Goal: Task Accomplishment & Management: Manage account settings

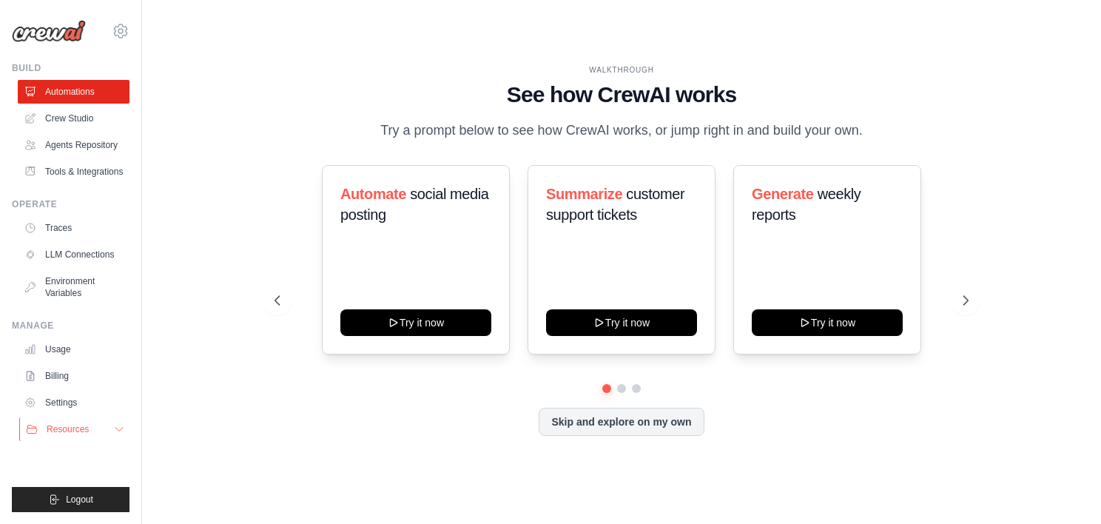
click at [118, 426] on icon at bounding box center [119, 429] width 12 height 12
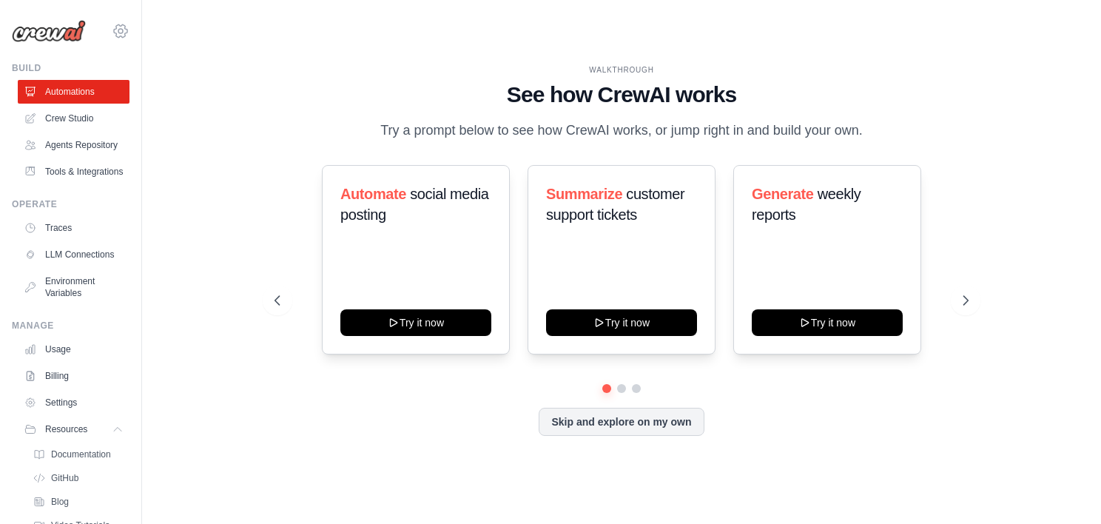
click at [114, 37] on icon at bounding box center [120, 30] width 13 height 13
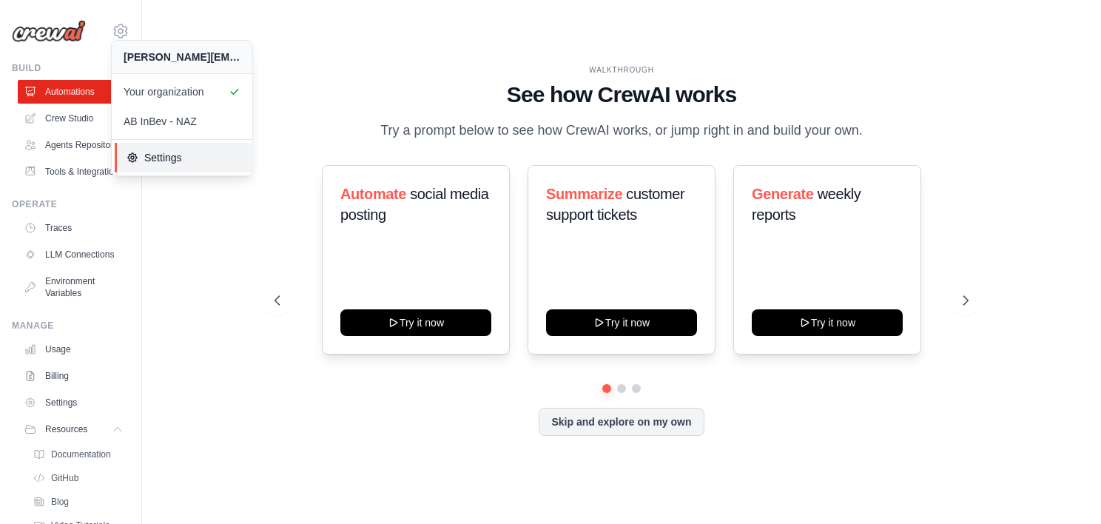
click at [156, 157] on span "Settings" at bounding box center [185, 157] width 117 height 15
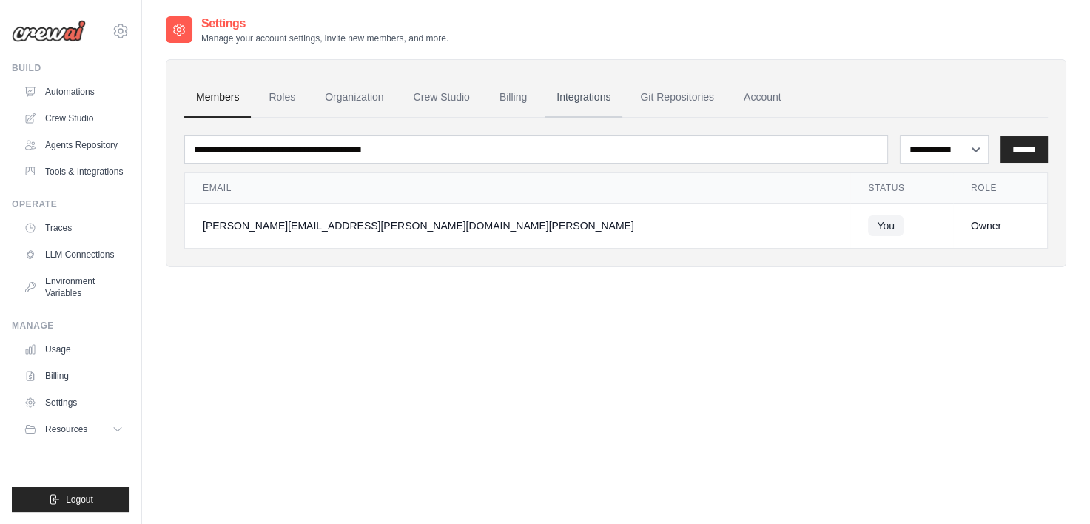
click at [583, 95] on link "Integrations" at bounding box center [584, 98] width 78 height 40
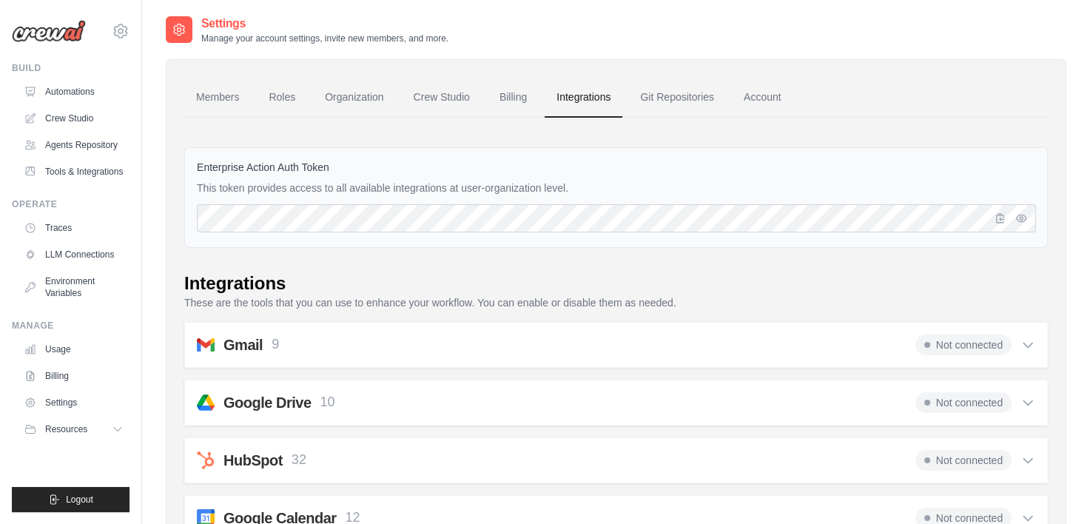
click at [77, 146] on link "Agents Repository" at bounding box center [75, 145] width 112 height 24
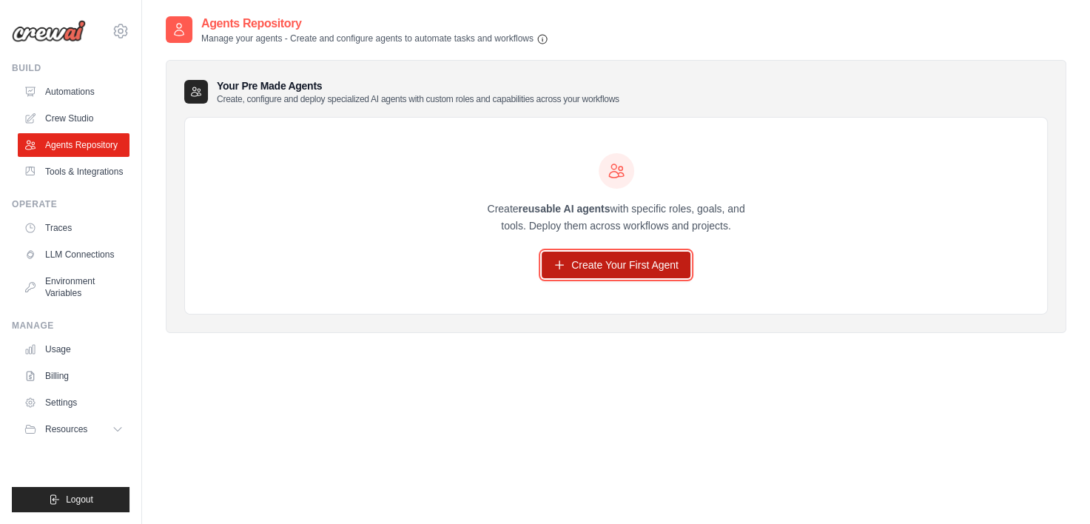
click at [609, 268] on link "Create Your First Agent" at bounding box center [616, 265] width 149 height 27
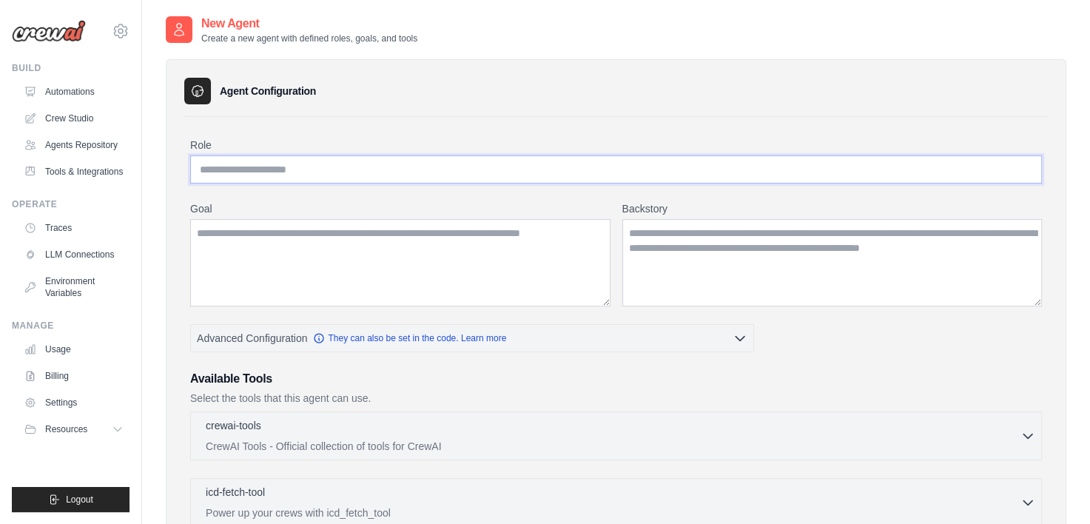
click at [465, 174] on input "Role" at bounding box center [616, 169] width 852 height 28
type input "**********"
click at [454, 238] on textarea "Goal" at bounding box center [400, 262] width 420 height 87
type textarea "**********"
click at [693, 239] on textarea "Backstory" at bounding box center [832, 262] width 420 height 87
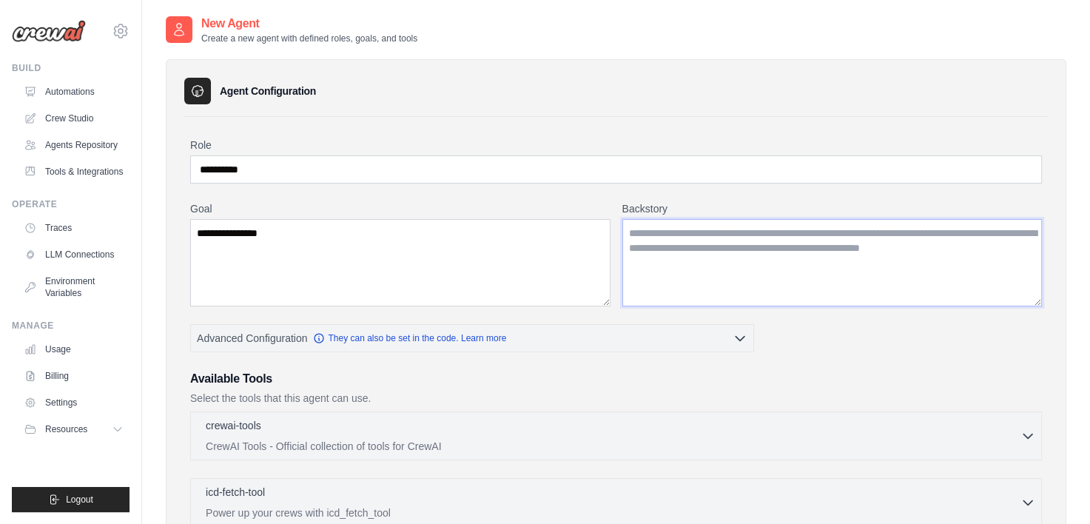
paste textarea "**********"
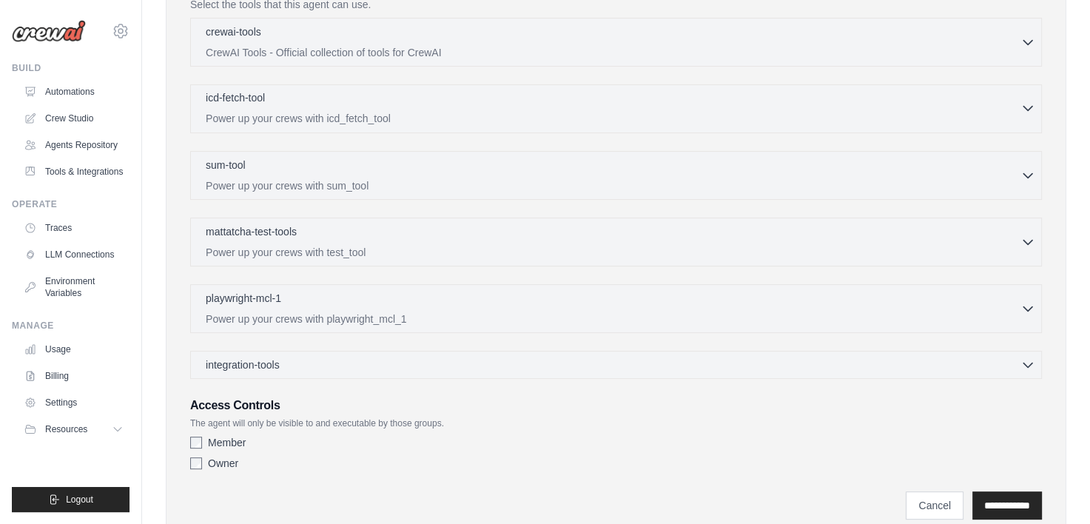
scroll to position [446, 0]
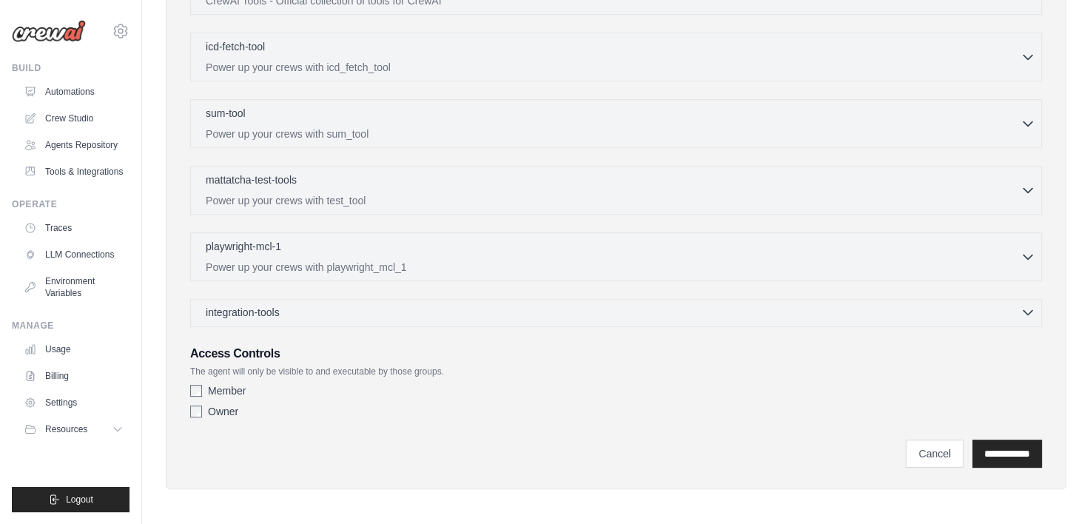
type textarea "**********"
click at [810, 306] on div "integration-tools 0 selected" at bounding box center [621, 312] width 830 height 15
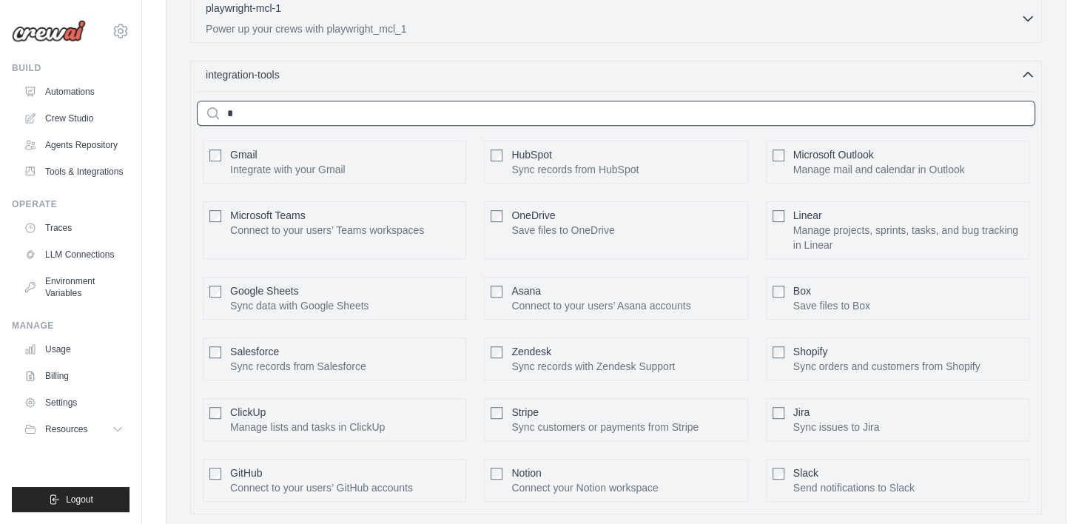
click at [594, 112] on div "crewai-tools 0 selected CrewAI Tools - Official collection of tools for CrewAI" at bounding box center [616, 121] width 852 height 787
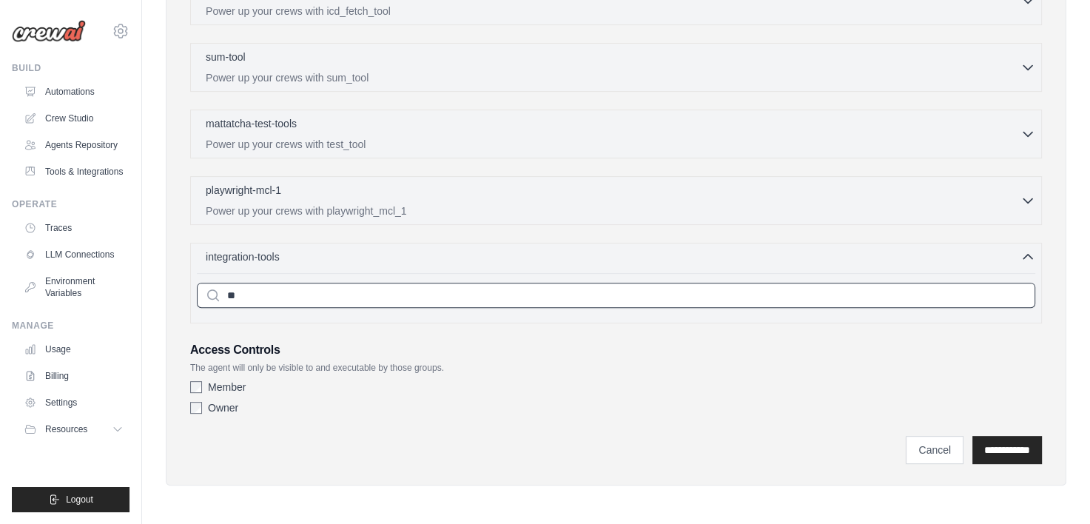
scroll to position [497, 0]
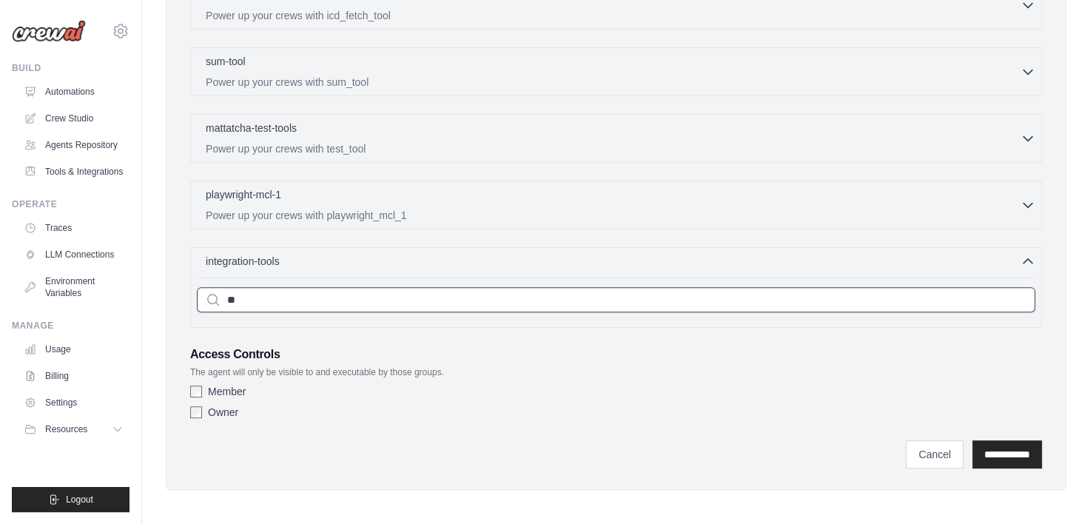
type input "*"
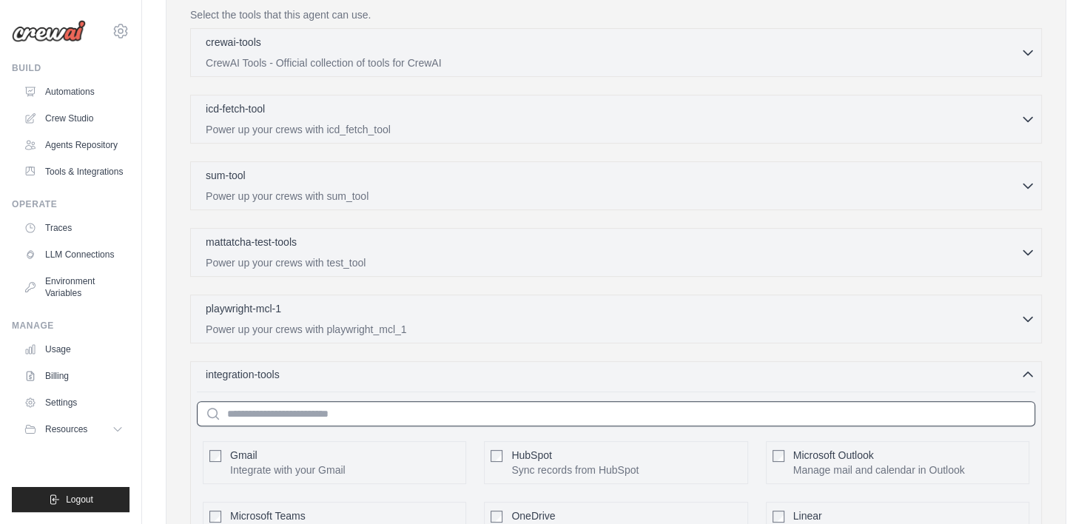
scroll to position [136, 0]
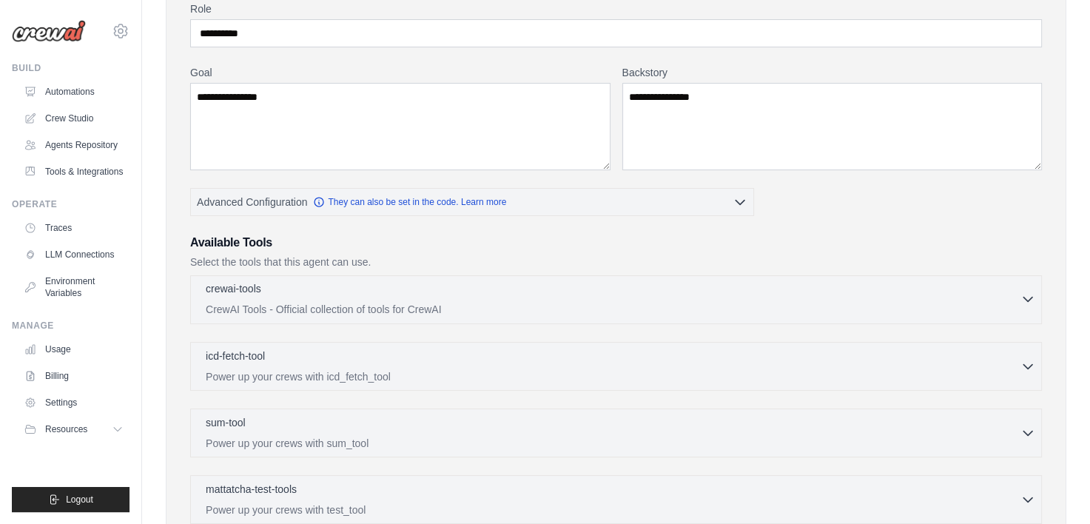
click at [584, 298] on div "crewai-tools 0 selected CrewAI Tools - Official collection of tools for CrewAI" at bounding box center [613, 299] width 815 height 36
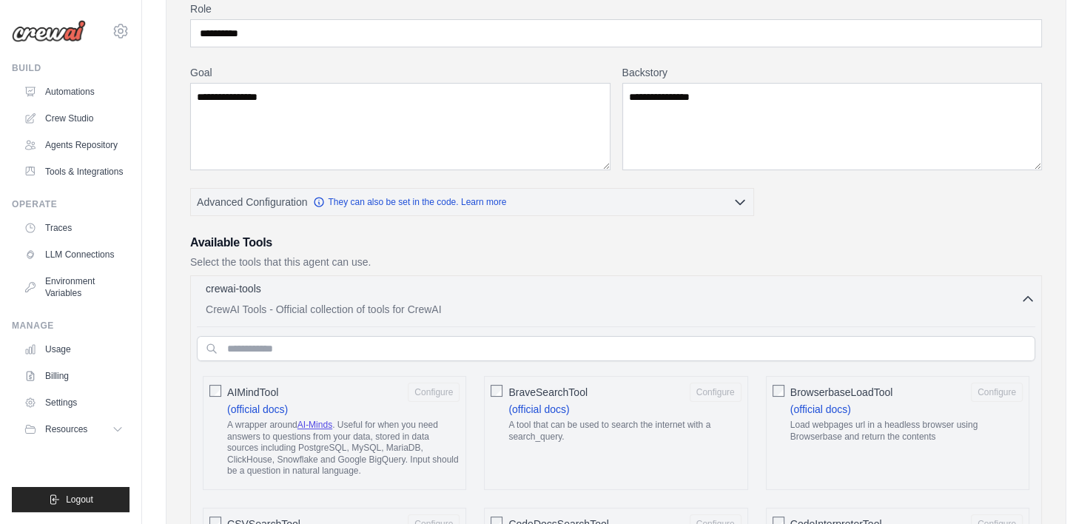
scroll to position [207, 0]
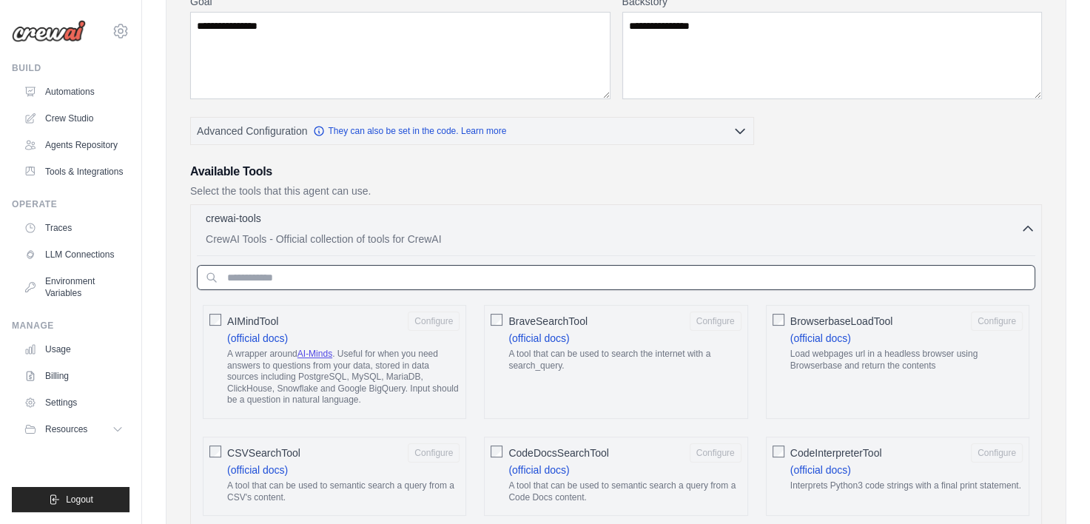
click at [578, 280] on input "text" at bounding box center [616, 277] width 838 height 25
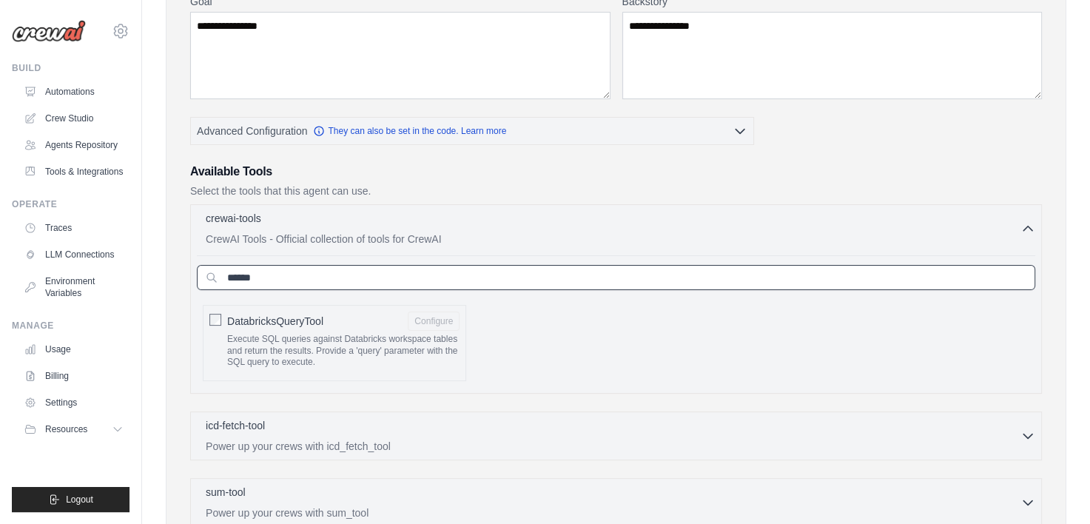
type input "******"
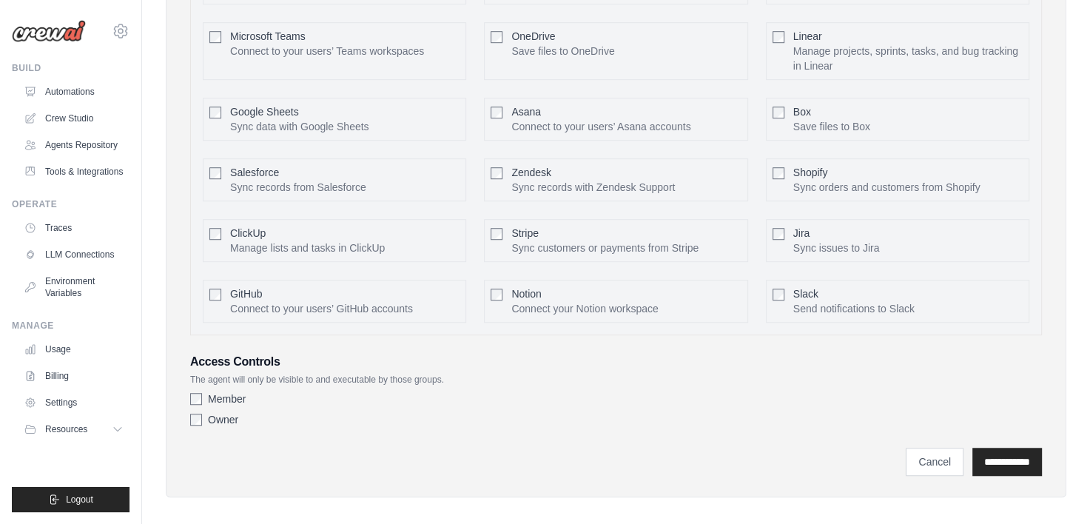
scroll to position [1009, 0]
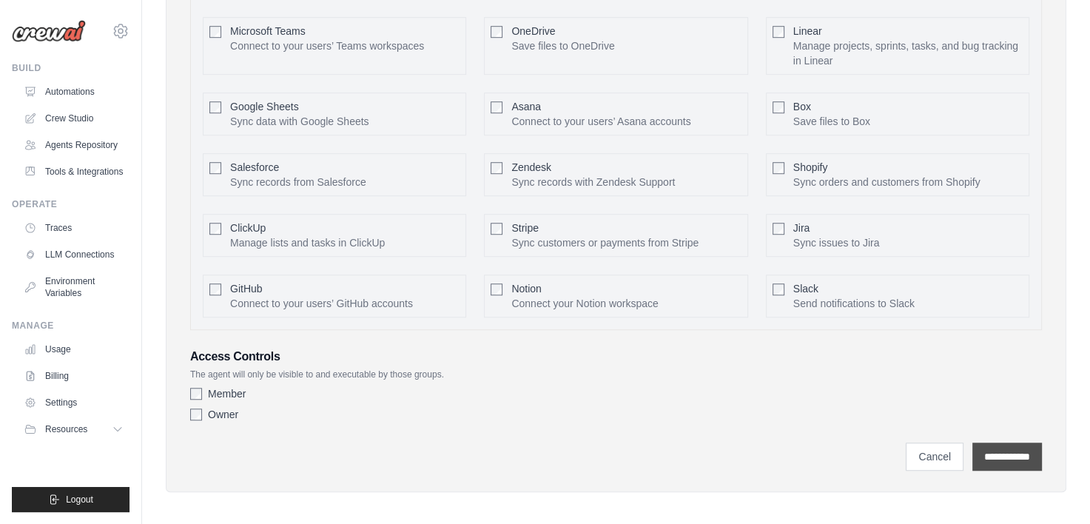
click at [995, 459] on input "**********" at bounding box center [1007, 457] width 70 height 28
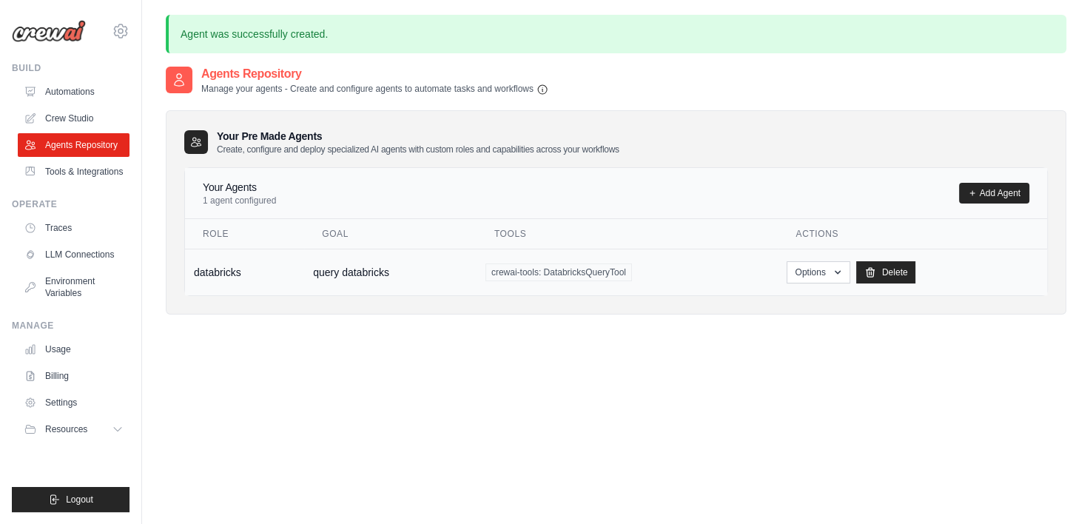
click at [223, 268] on td "databricks" at bounding box center [244, 272] width 119 height 47
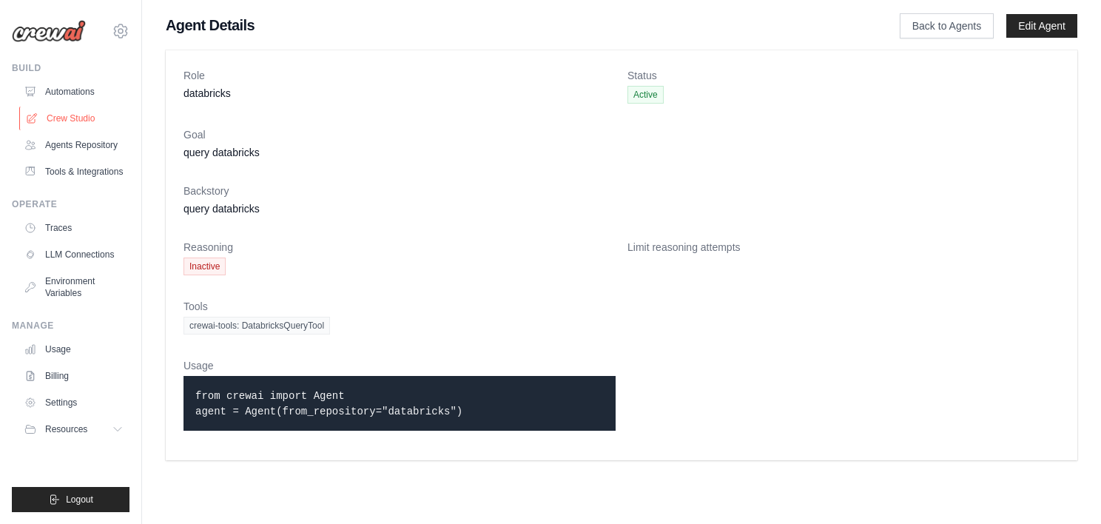
click at [72, 119] on link "Crew Studio" at bounding box center [75, 119] width 112 height 24
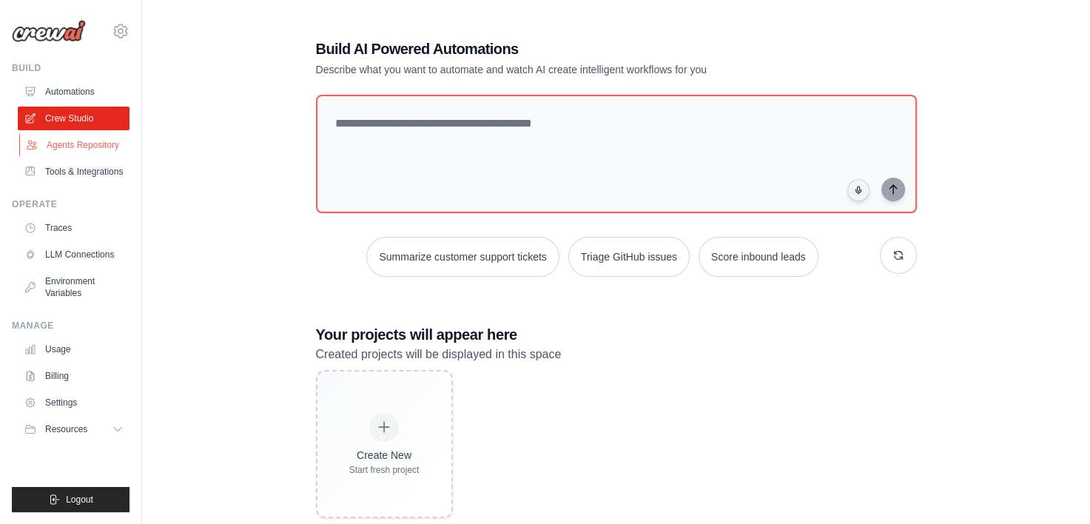
click at [67, 146] on link "Agents Repository" at bounding box center [75, 145] width 112 height 24
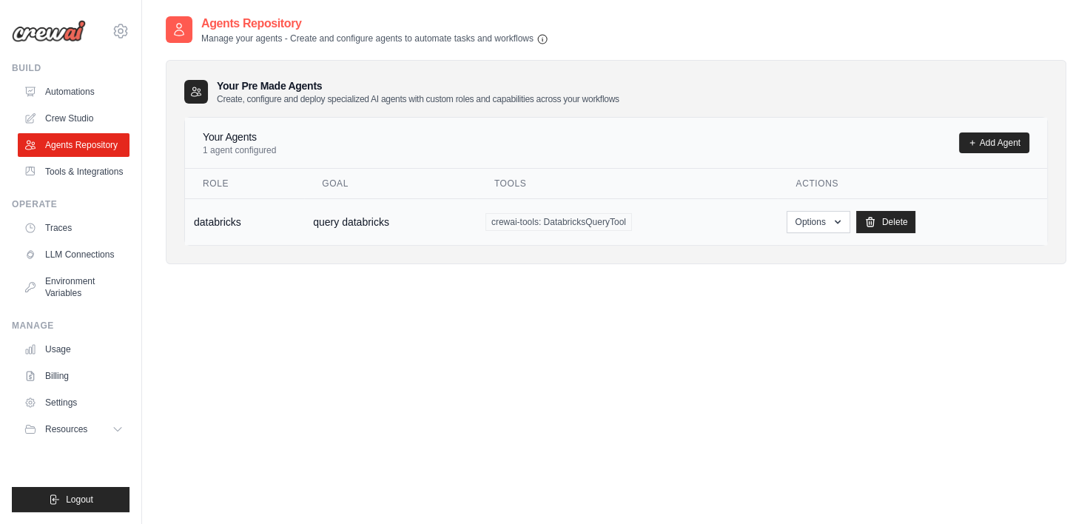
click at [330, 216] on td "query databricks" at bounding box center [390, 221] width 172 height 47
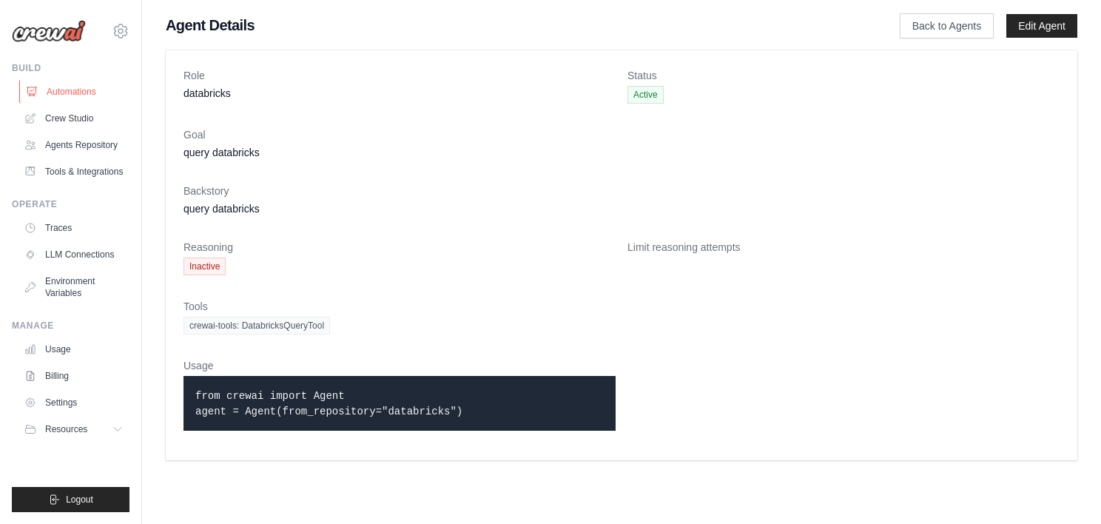
click at [65, 94] on link "Automations" at bounding box center [75, 92] width 112 height 24
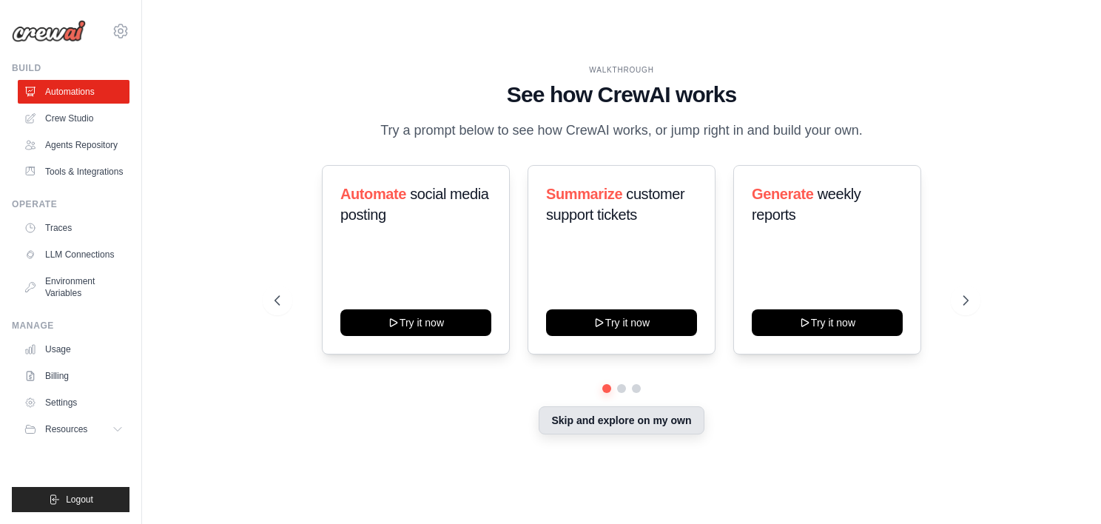
click at [619, 417] on button "Skip and explore on my own" at bounding box center [621, 420] width 165 height 28
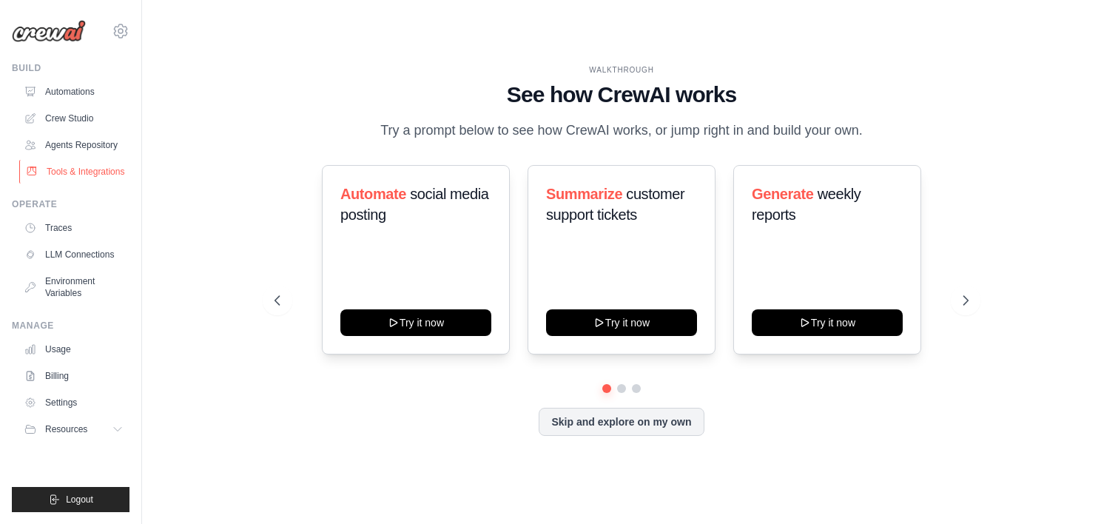
click at [94, 176] on link "Tools & Integrations" at bounding box center [75, 172] width 112 height 24
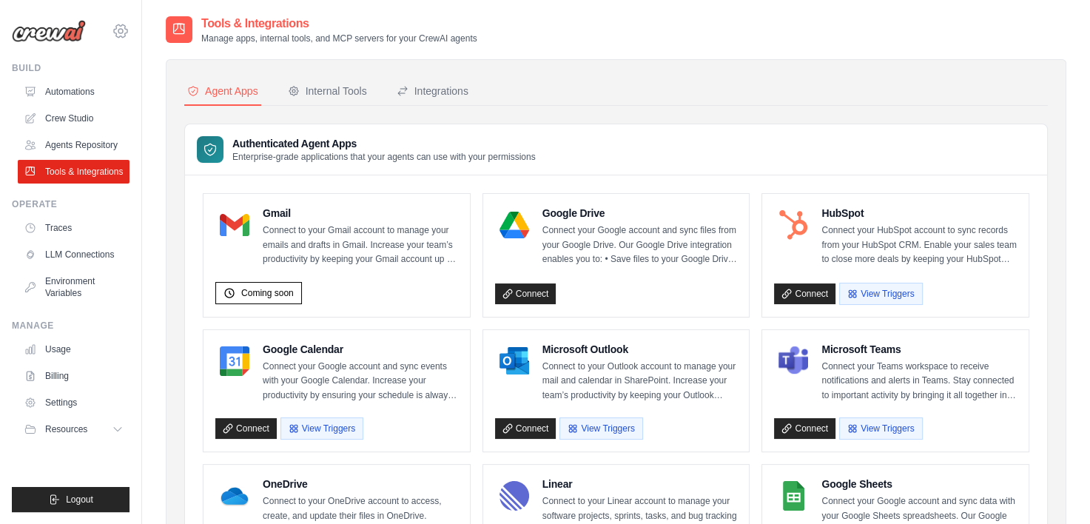
click at [121, 31] on icon at bounding box center [121, 31] width 18 height 18
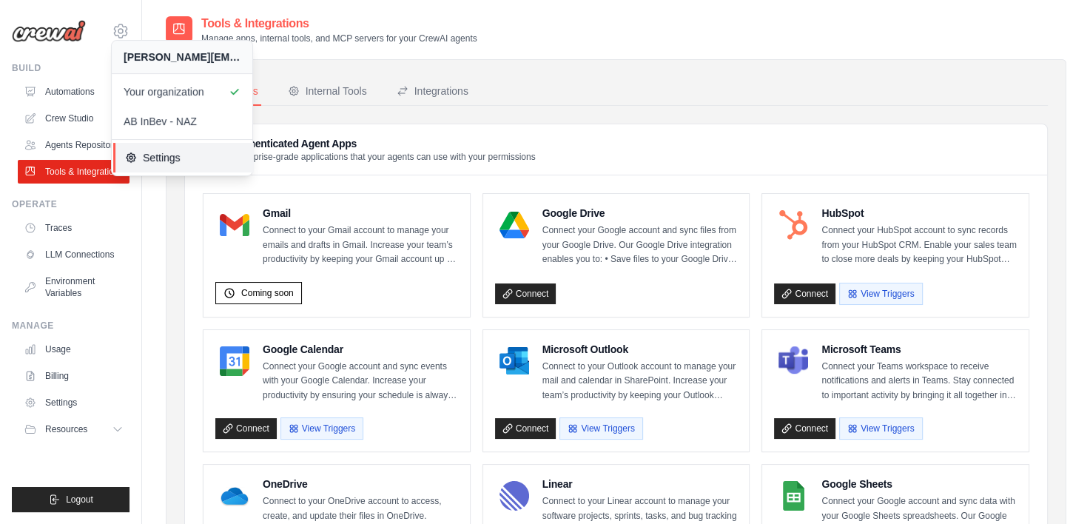
click at [167, 148] on link "Settings" at bounding box center [183, 158] width 141 height 30
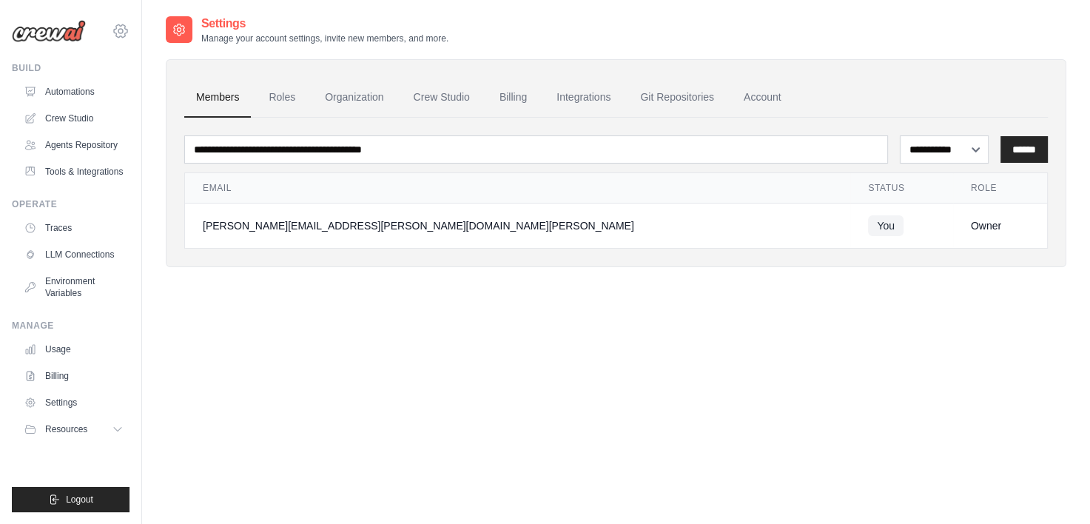
click at [124, 36] on icon at bounding box center [120, 30] width 13 height 13
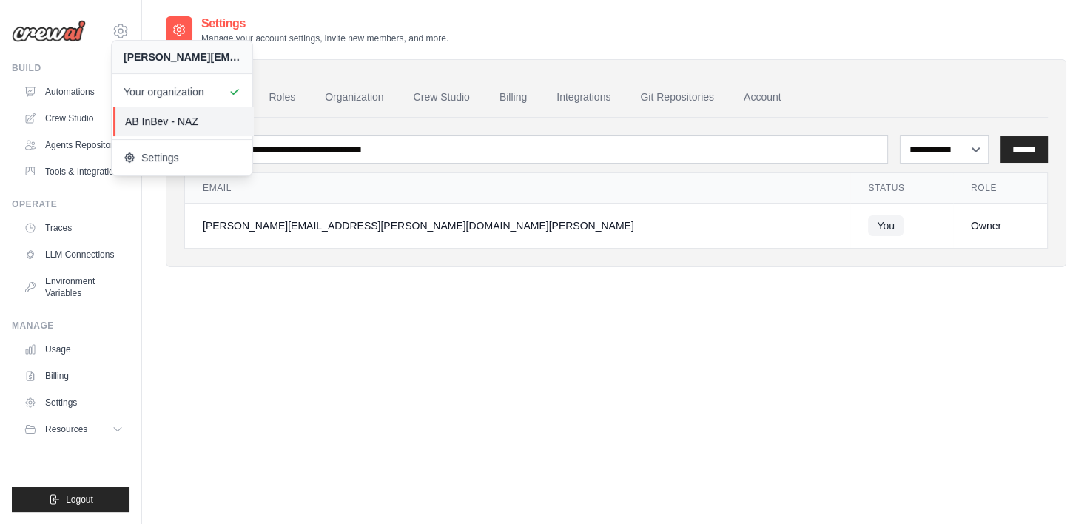
click at [188, 120] on span "AB InBev - NAZ" at bounding box center [183, 121] width 117 height 15
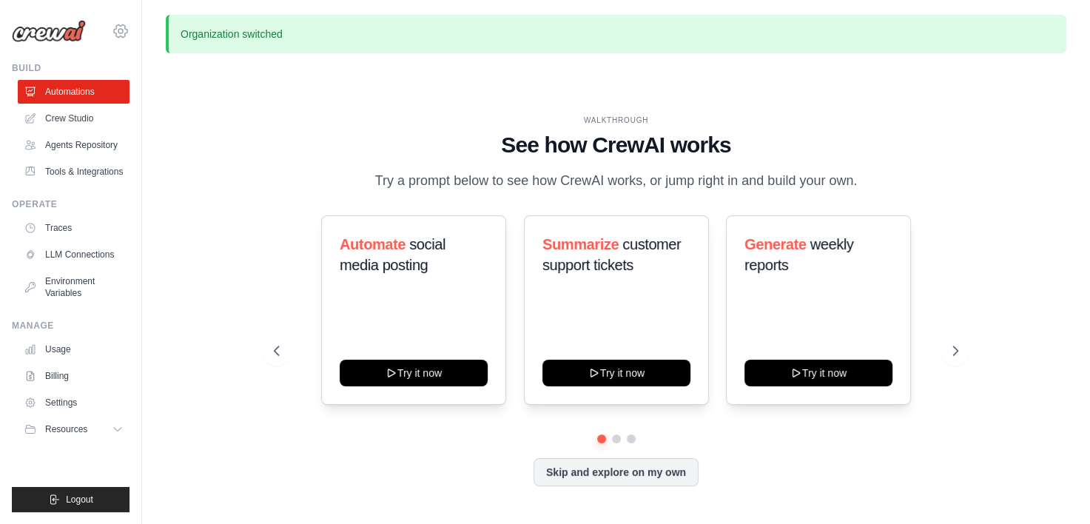
click at [126, 32] on icon at bounding box center [121, 31] width 18 height 18
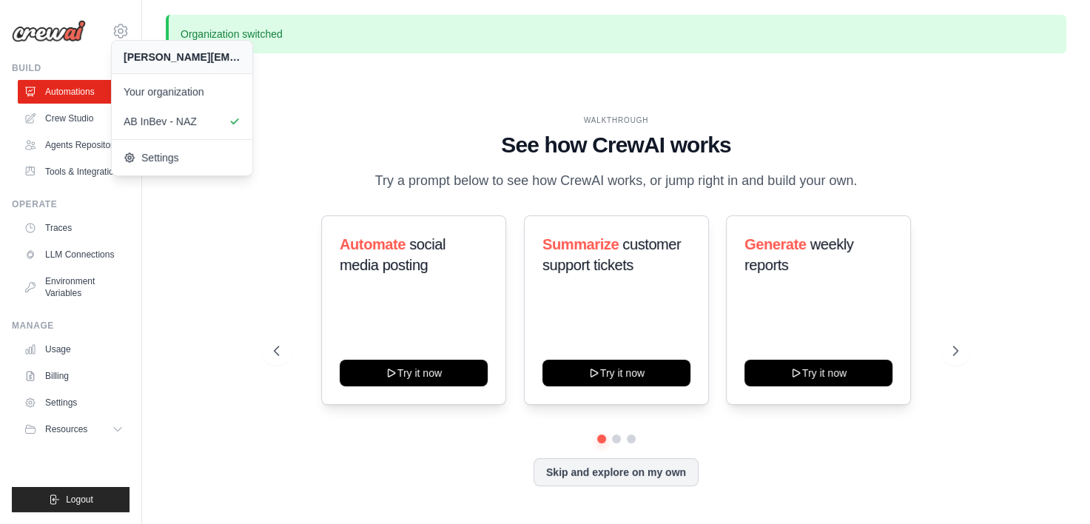
click at [367, 153] on h1 "See how CrewAI works" at bounding box center [616, 145] width 685 height 27
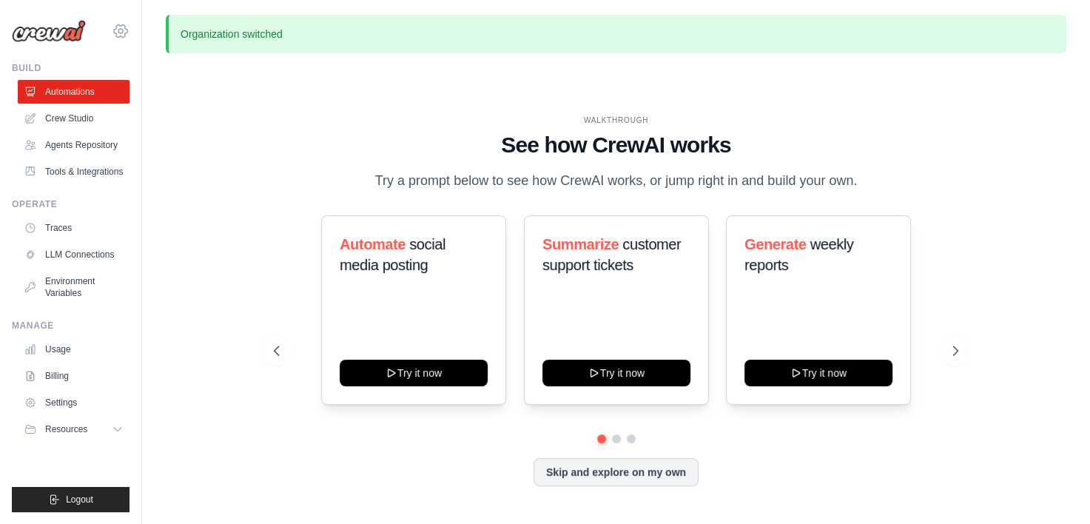
click at [126, 28] on icon at bounding box center [121, 31] width 18 height 18
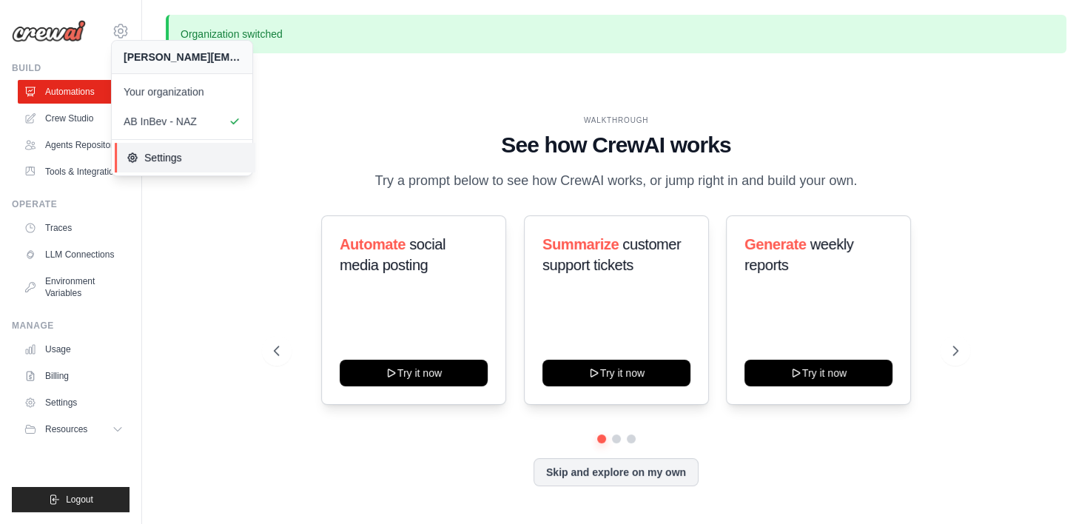
click at [157, 159] on span "Settings" at bounding box center [185, 157] width 117 height 15
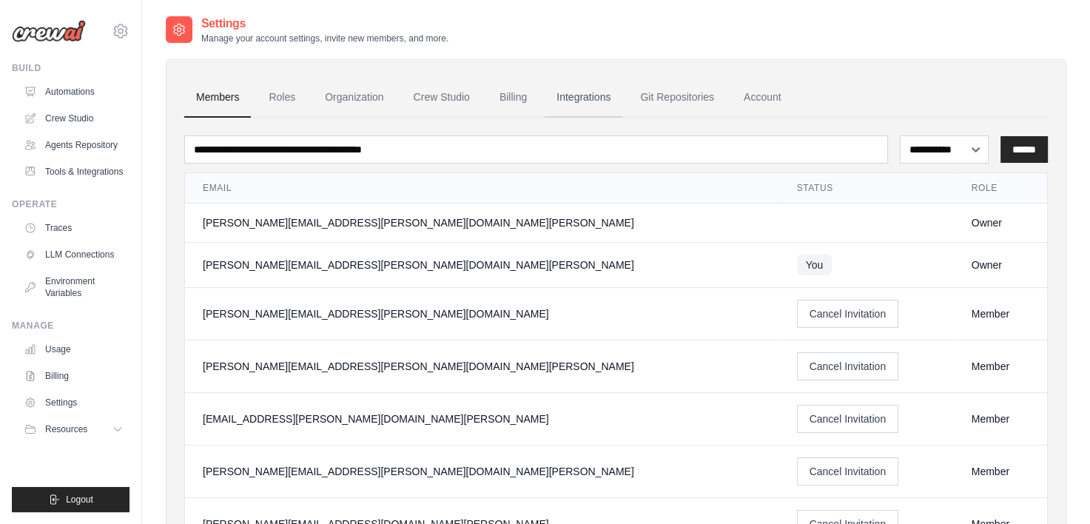
click at [596, 89] on link "Integrations" at bounding box center [584, 98] width 78 height 40
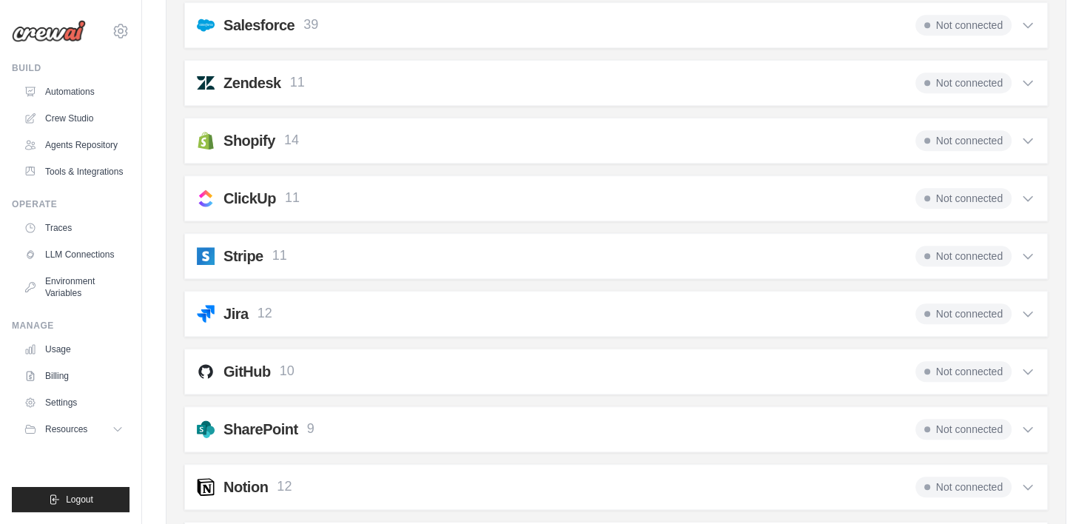
scroll to position [1015, 0]
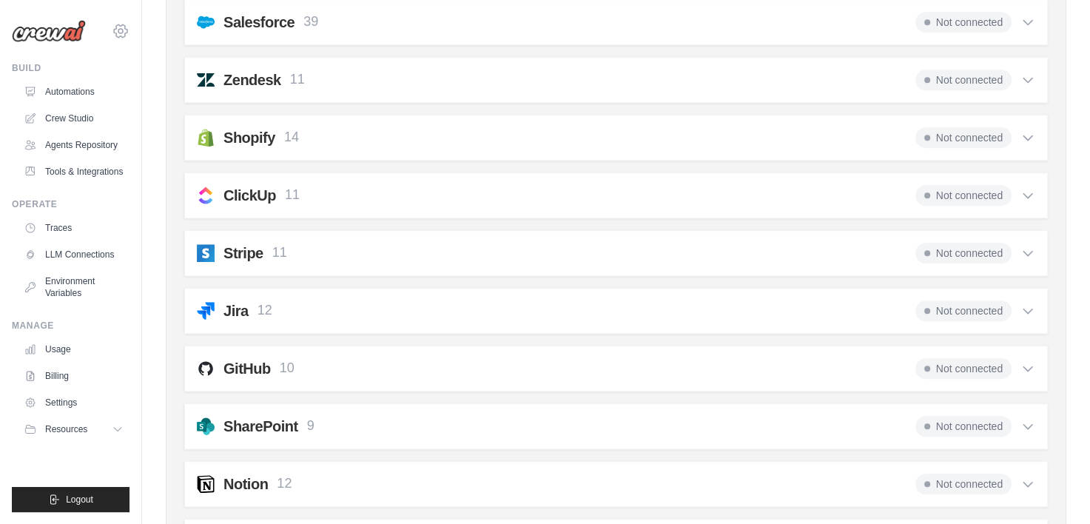
click at [112, 28] on icon at bounding box center [121, 31] width 18 height 18
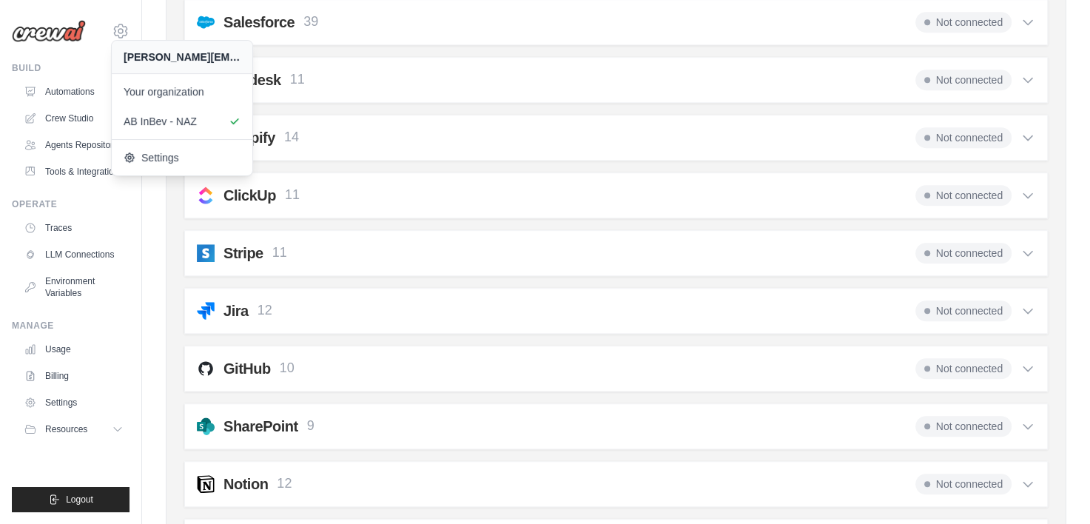
click at [1026, 361] on icon at bounding box center [1028, 368] width 15 height 15
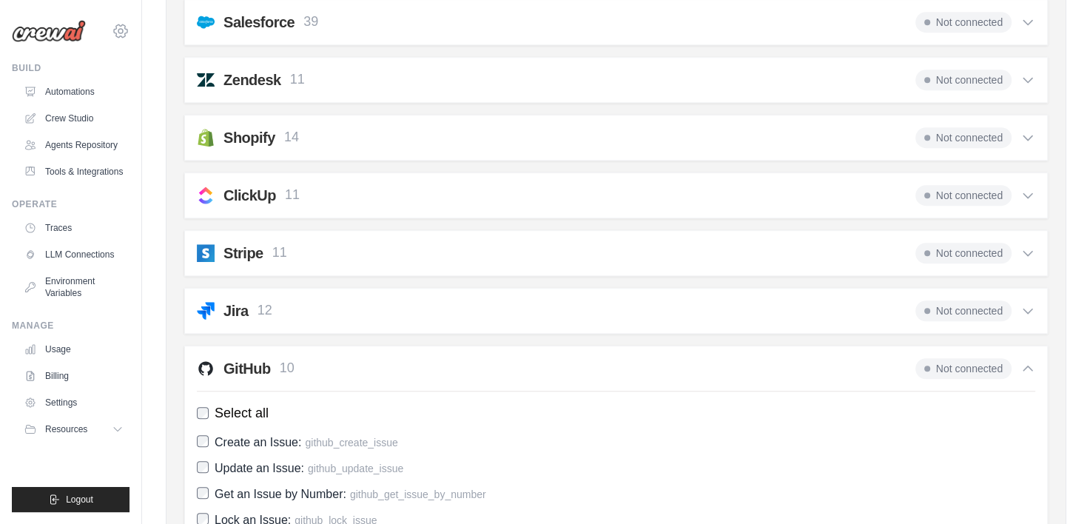
click at [123, 33] on icon at bounding box center [120, 31] width 4 height 4
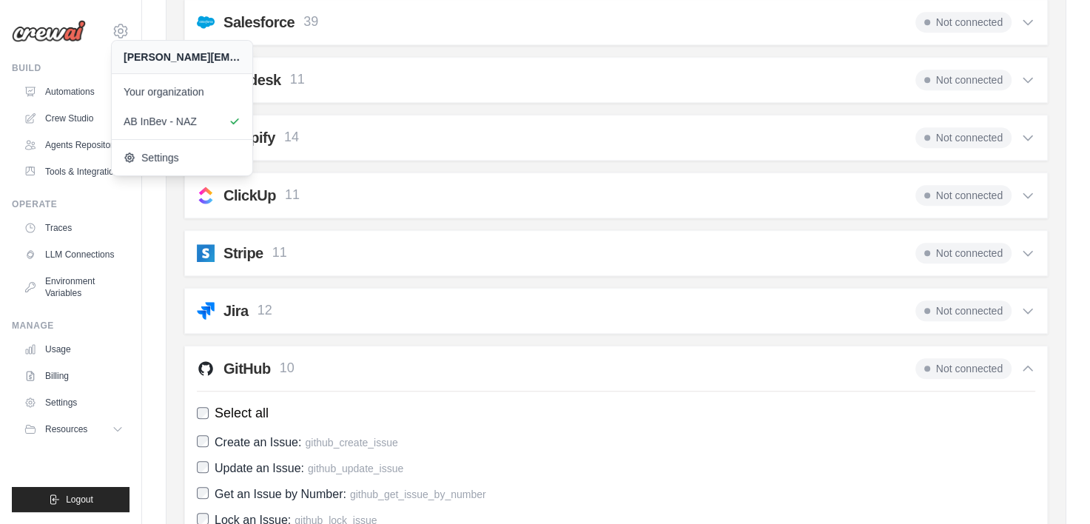
click at [548, 334] on div "Gmail 9 Not connected Select all Send an Email: gmail_send_email Get an Email b…" at bounding box center [616, 102] width 864 height 1591
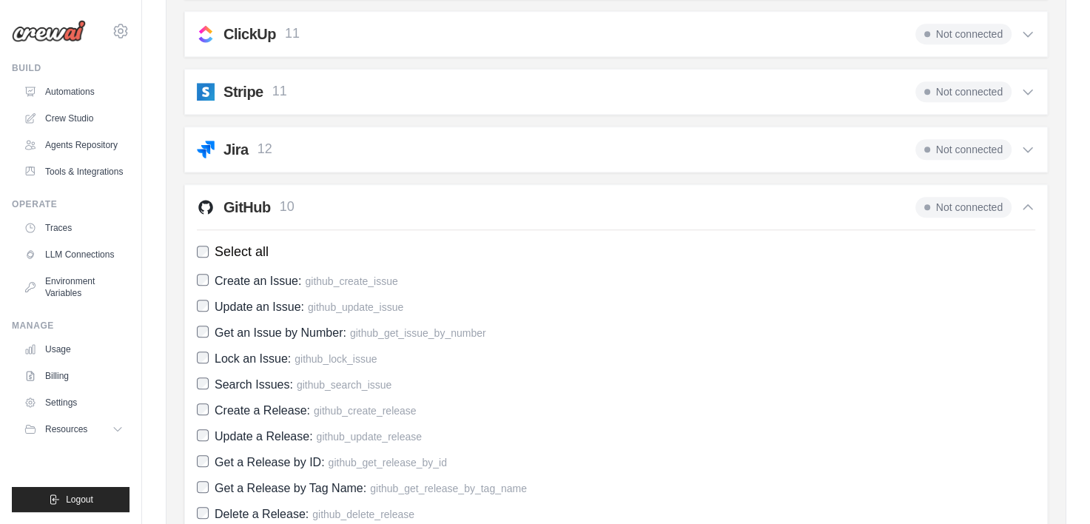
scroll to position [1177, 0]
click at [471, 197] on div "GitHub 10 Not connected" at bounding box center [616, 206] width 838 height 21
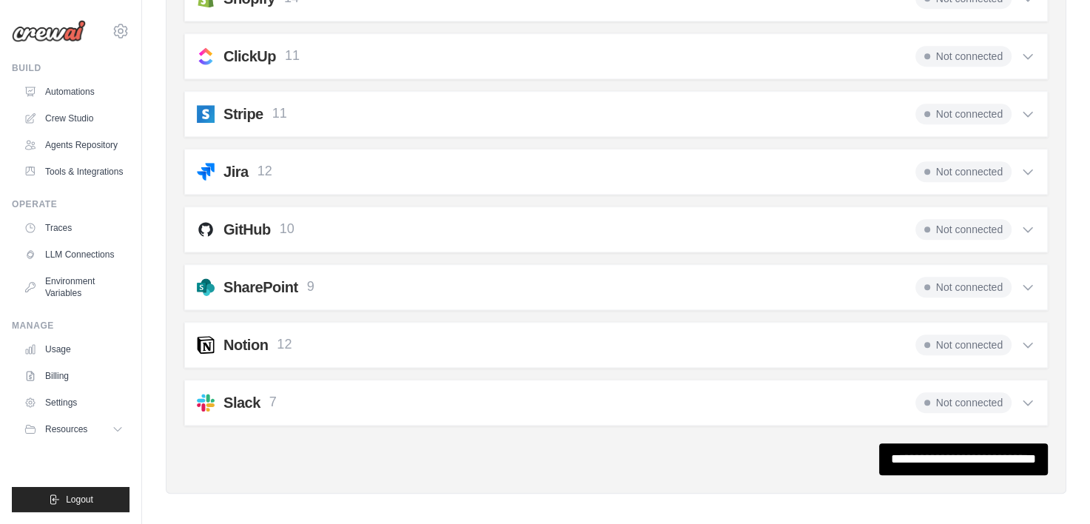
click at [451, 221] on div "GitHub 10 Not connected" at bounding box center [616, 229] width 838 height 21
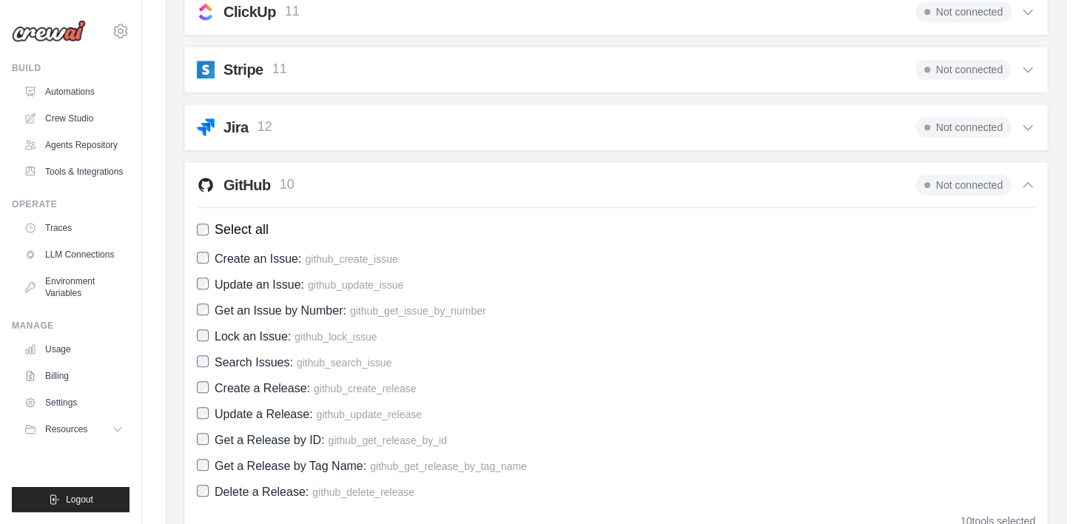
scroll to position [1203, 0]
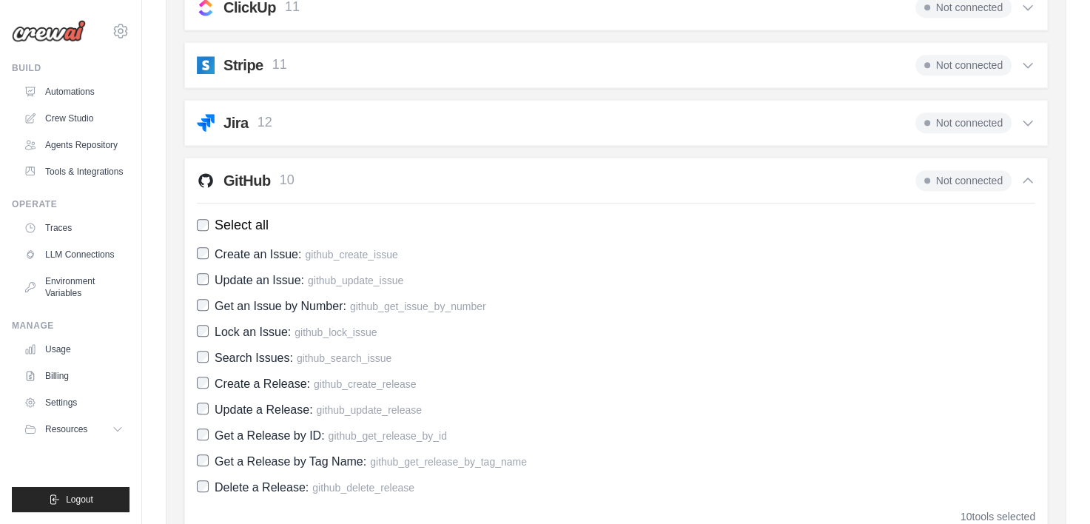
click at [427, 179] on div "GitHub 10 Not connected" at bounding box center [616, 180] width 838 height 21
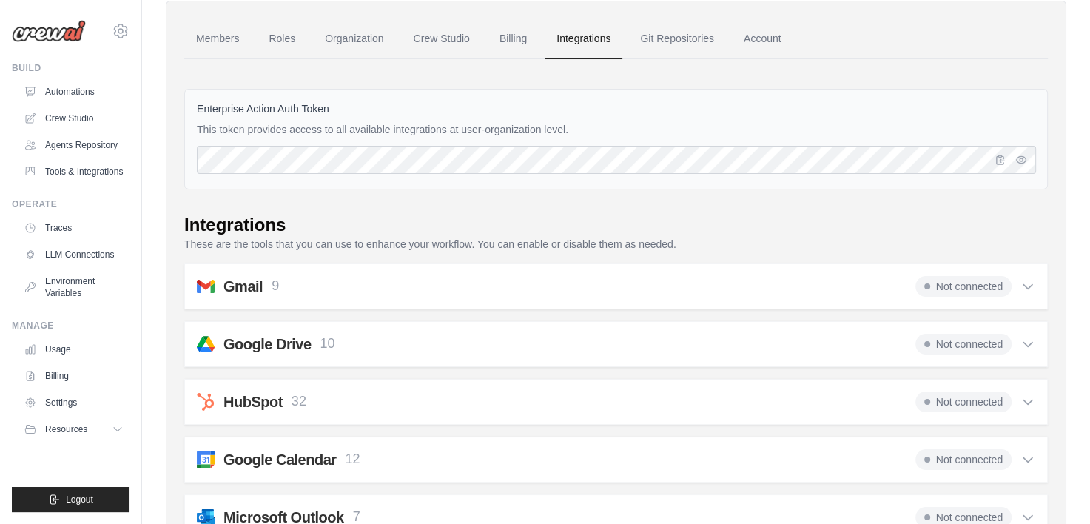
scroll to position [0, 0]
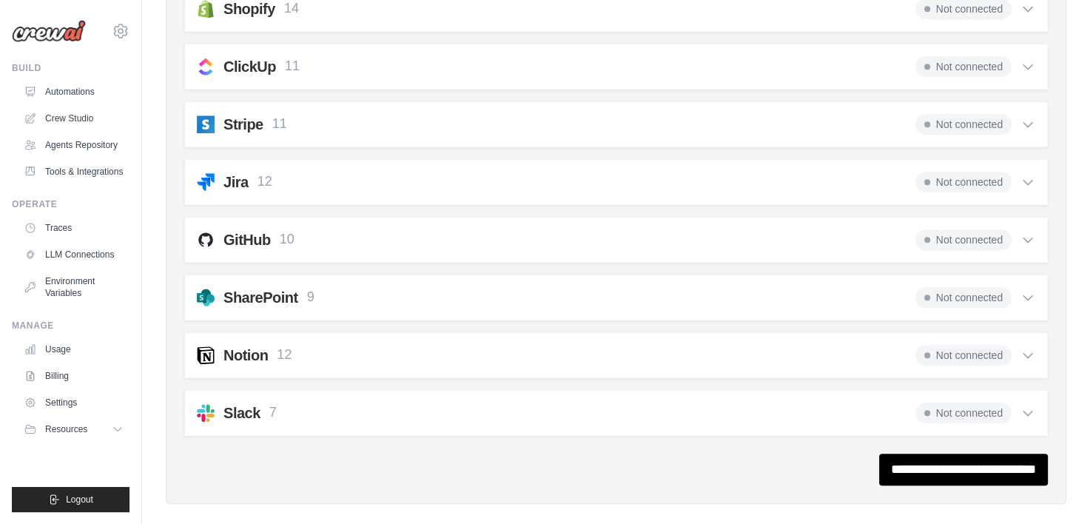
scroll to position [1154, 0]
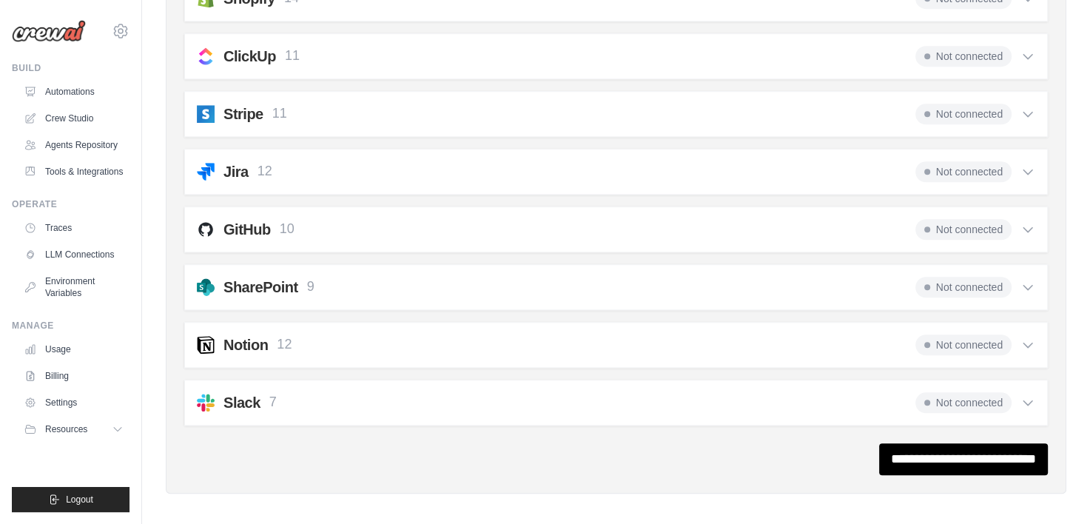
click at [559, 277] on div "SharePoint 9 Not connected" at bounding box center [616, 287] width 838 height 21
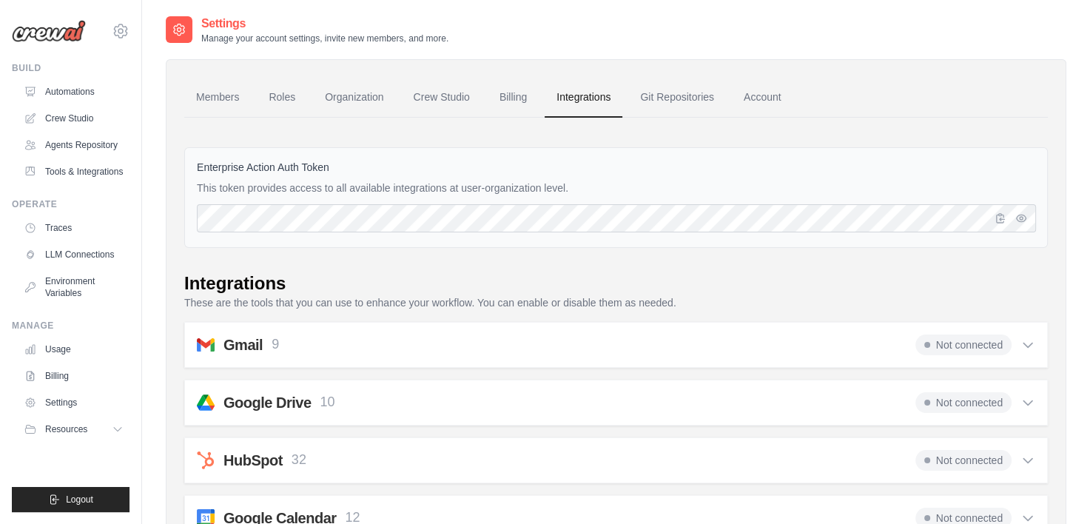
scroll to position [5, 0]
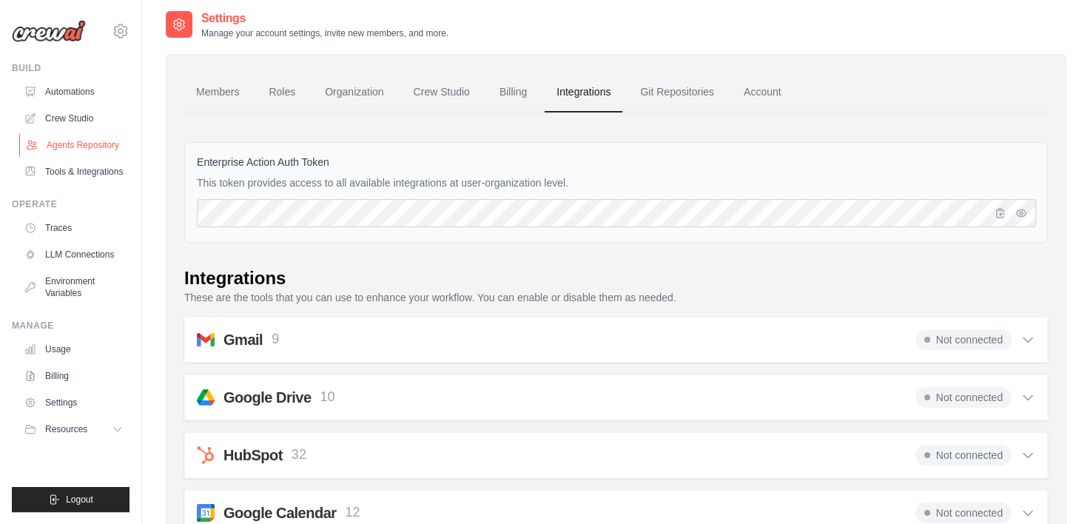
click at [71, 144] on link "Agents Repository" at bounding box center [75, 145] width 112 height 24
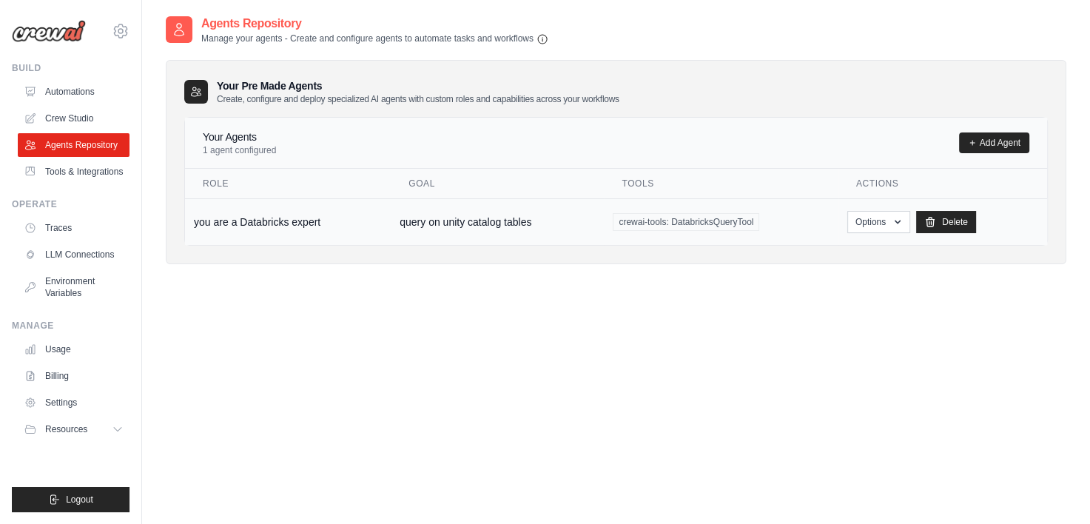
click at [710, 220] on span "crewai-tools: DatabricksQueryTool" at bounding box center [686, 222] width 147 height 18
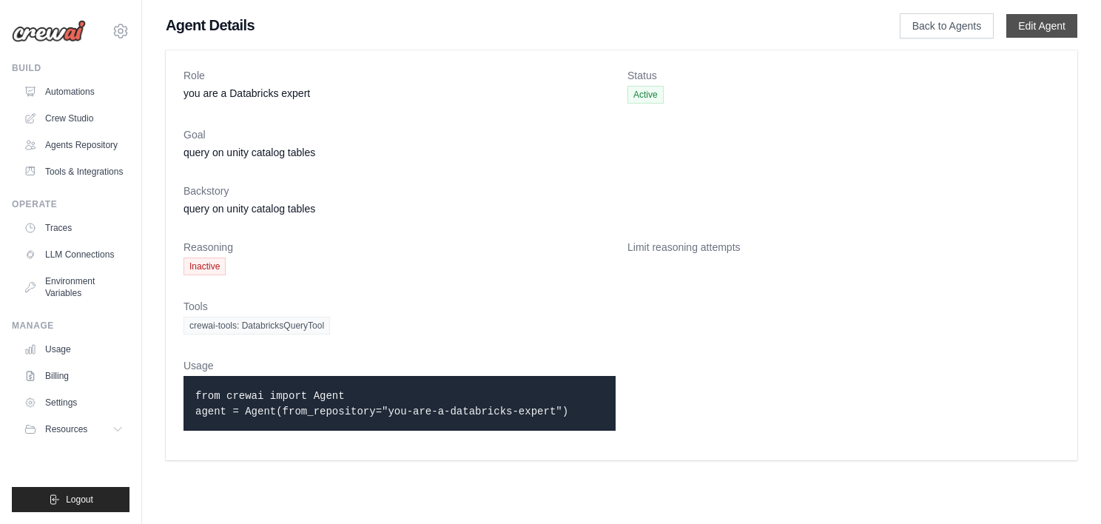
click at [1030, 21] on link "Edit Agent" at bounding box center [1041, 26] width 71 height 24
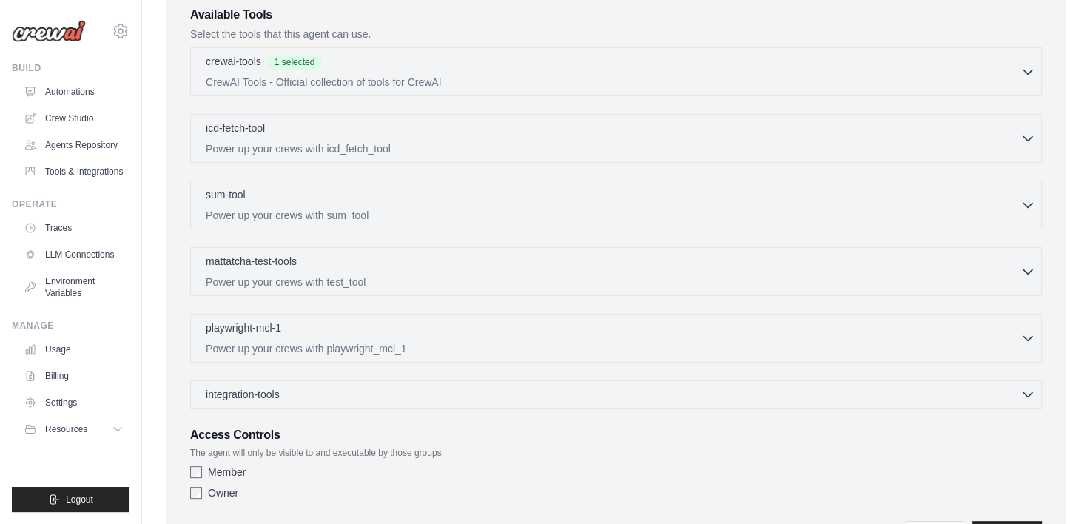
scroll to position [352, 0]
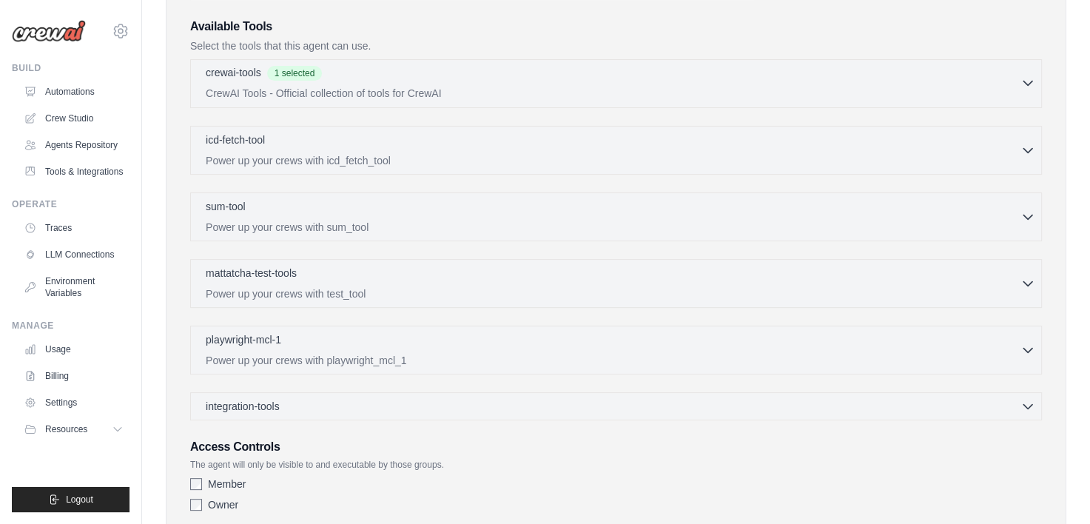
click at [656, 93] on p "CrewAI Tools - Official collection of tools for CrewAI" at bounding box center [613, 93] width 815 height 15
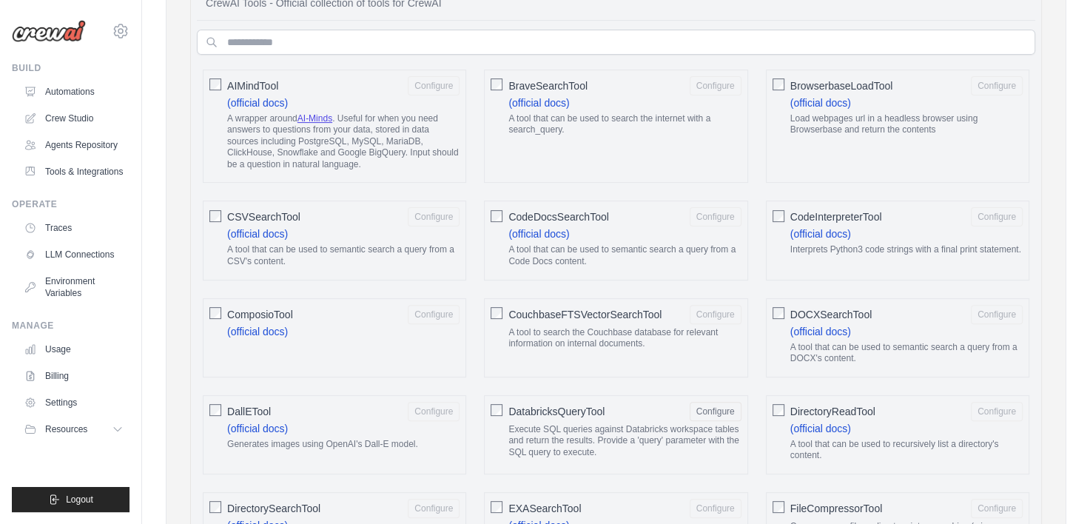
scroll to position [443, 0]
drag, startPoint x: 622, startPoint y: 215, endPoint x: 507, endPoint y: 215, distance: 115.4
click at [507, 215] on div "CodeDocsSearchTool Configure (official docs) A tool that can be used to semanti…" at bounding box center [615, 239] width 263 height 79
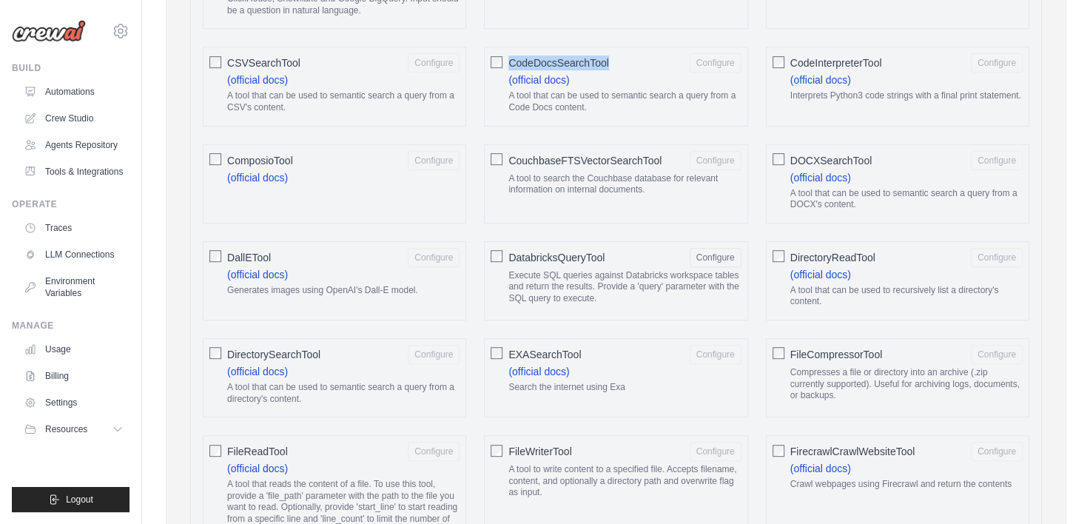
scroll to position [597, 0]
click at [818, 158] on span "DOCXSearchTool" at bounding box center [831, 159] width 82 height 15
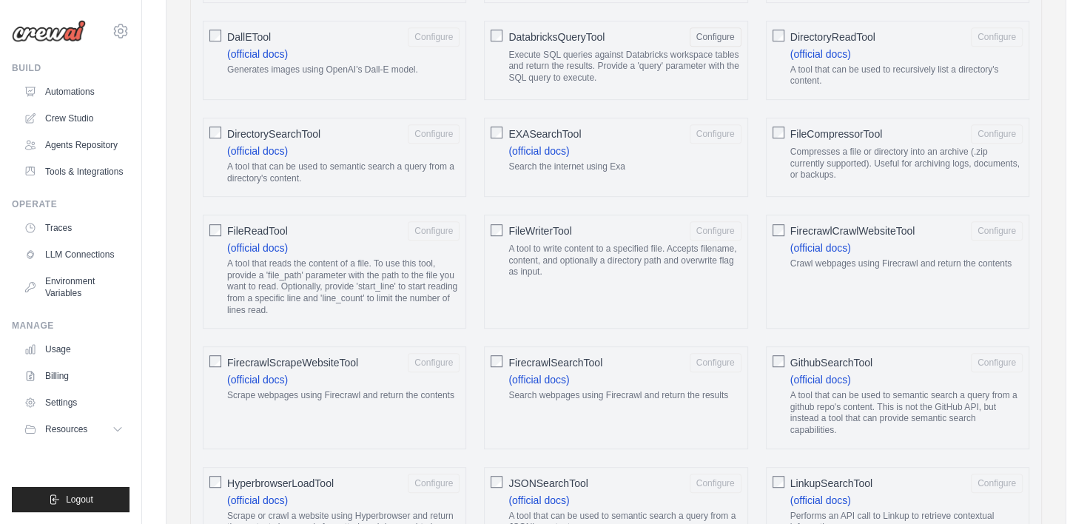
scroll to position [832, 0]
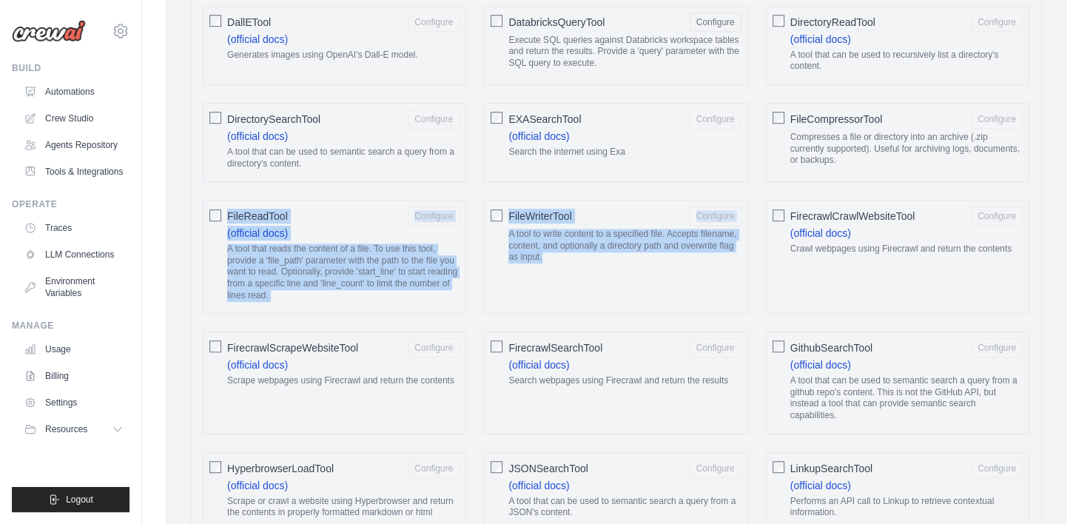
drag, startPoint x: 619, startPoint y: 281, endPoint x: 228, endPoint y: 209, distance: 397.4
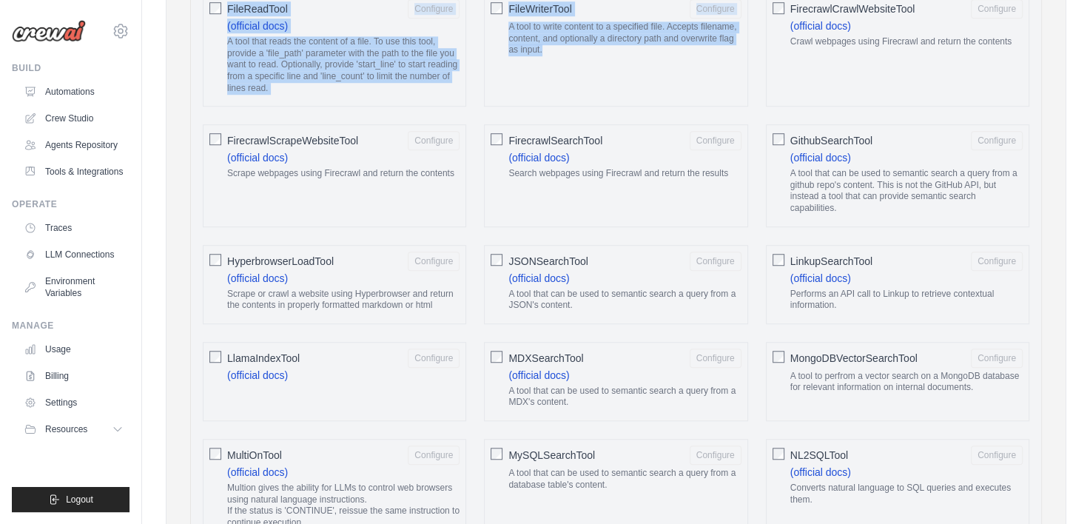
scroll to position [1054, 0]
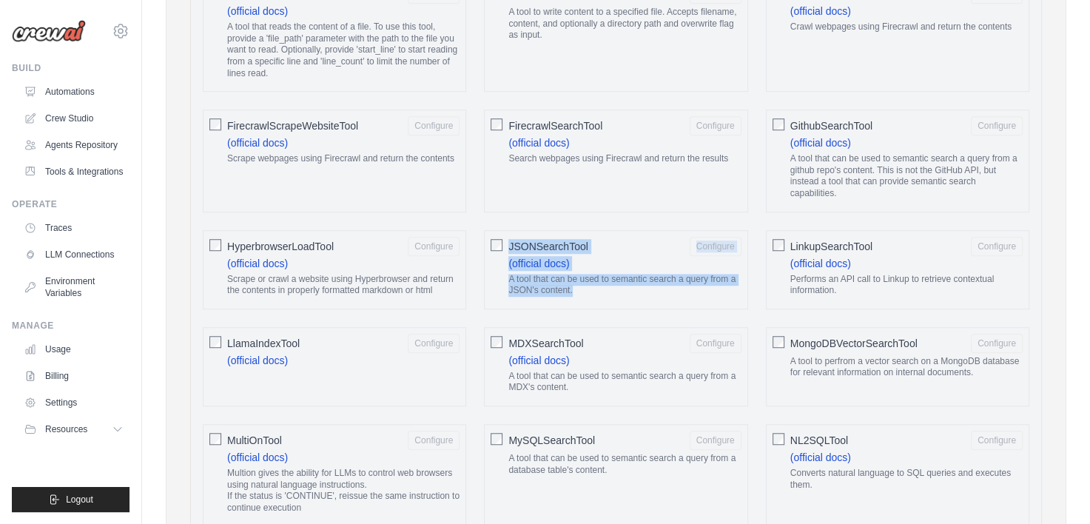
drag, startPoint x: 605, startPoint y: 280, endPoint x: 505, endPoint y: 237, distance: 108.4
click at [505, 237] on div "JSONSearchTool Configure (official docs) A tool that can be used to semantic se…" at bounding box center [615, 269] width 263 height 79
click at [590, 281] on p "A tool that can be used to semantic search a query from a JSON's content." at bounding box center [624, 285] width 232 height 23
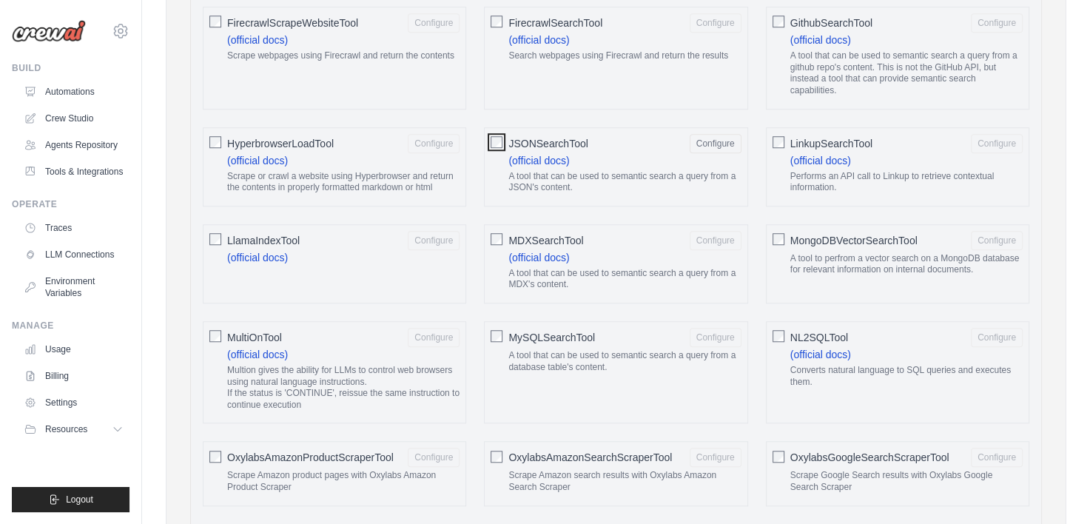
scroll to position [1160, 0]
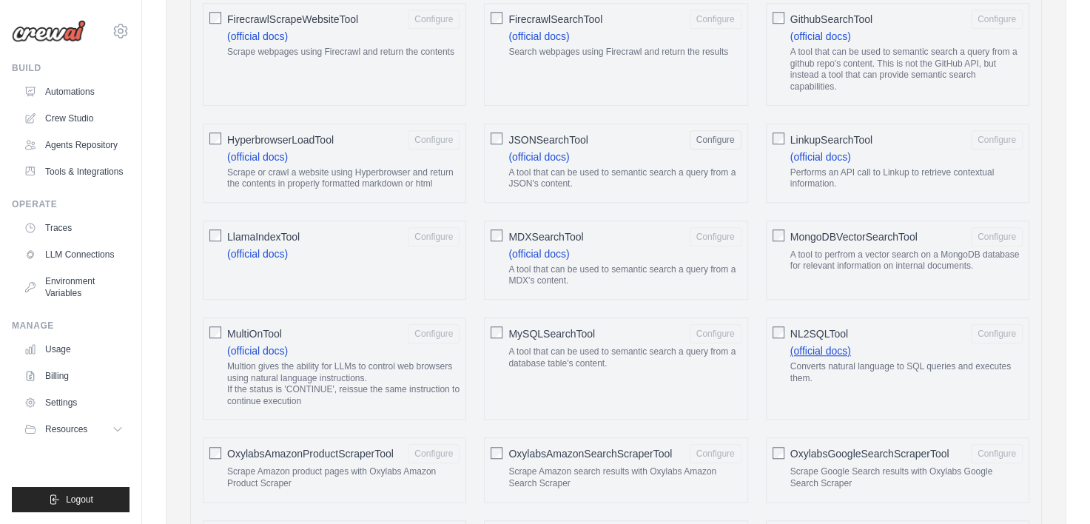
click at [820, 345] on link "(official docs)" at bounding box center [820, 351] width 61 height 12
